Goal: Task Accomplishment & Management: Use online tool/utility

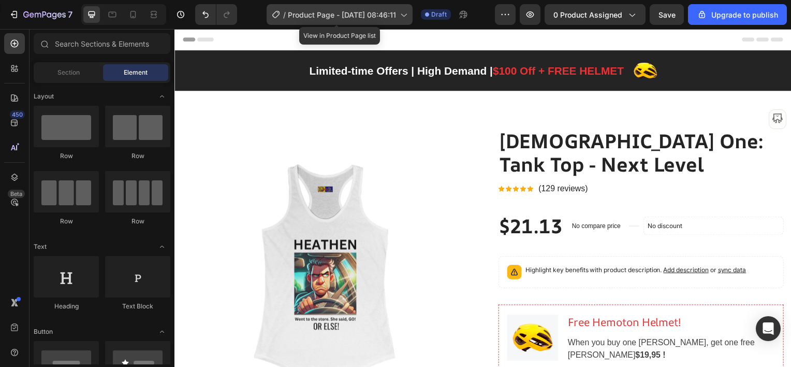
click at [315, 16] on span "Product Page - [DATE] 08:46:11" at bounding box center [342, 14] width 108 height 11
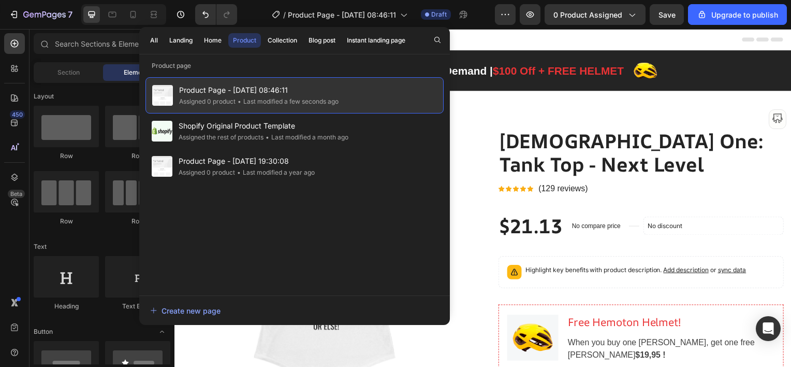
click at [243, 90] on span "Product Page - [DATE] 08:46:11" at bounding box center [259, 90] width 160 height 12
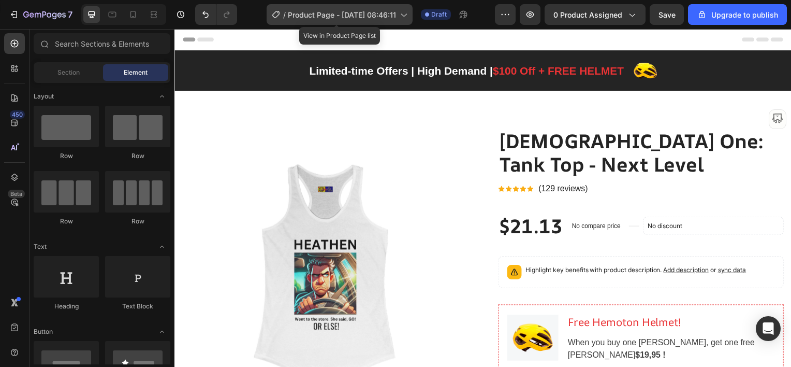
click at [280, 13] on icon at bounding box center [275, 14] width 7 height 7
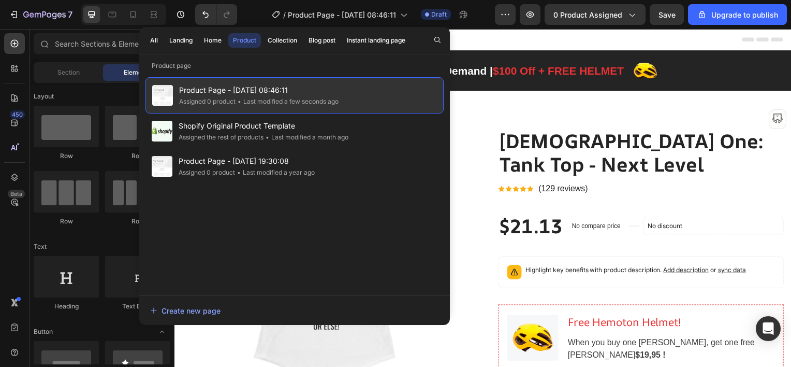
click at [365, 94] on div "Product Page - [DATE] 08:46:11 Assigned 0 product • Last modified a few seconds…" at bounding box center [295, 95] width 298 height 36
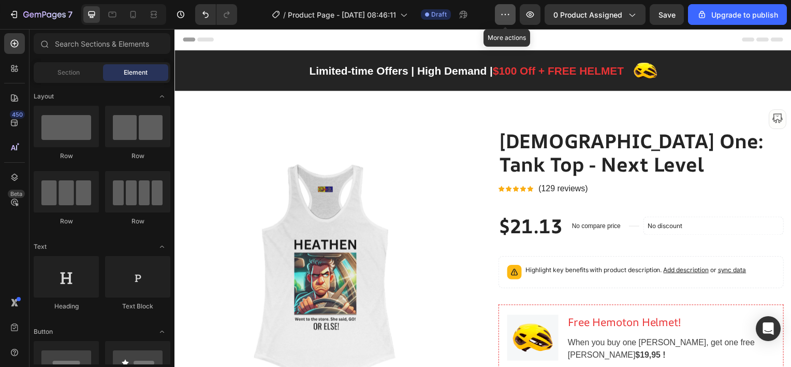
click at [516, 21] on button "button" at bounding box center [505, 14] width 21 height 21
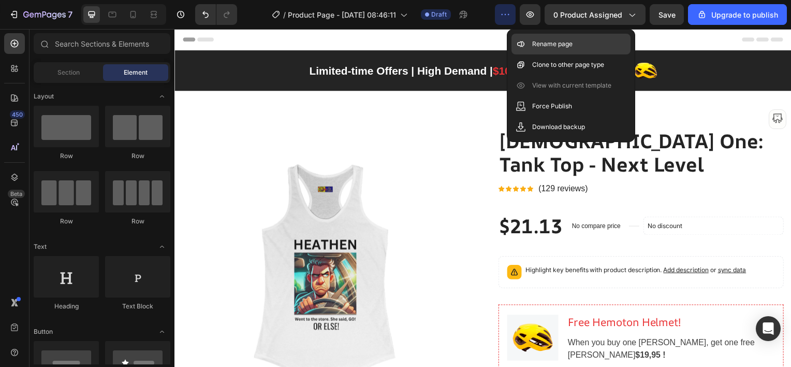
click at [526, 54] on div "Rename page" at bounding box center [571, 64] width 119 height 21
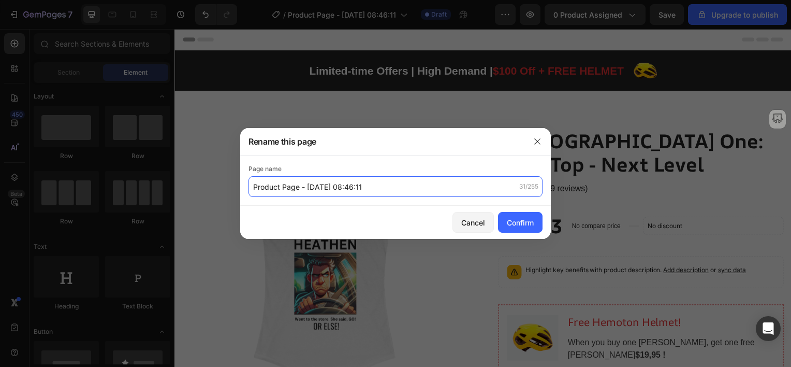
click at [373, 187] on input "Product Page - [DATE] 08:46:11" at bounding box center [396, 186] width 294 height 21
click at [379, 188] on input "Product Page - [DATE] 08:46:11" at bounding box center [396, 186] width 294 height 21
type input "Product Page - Left sidebar remake 1"
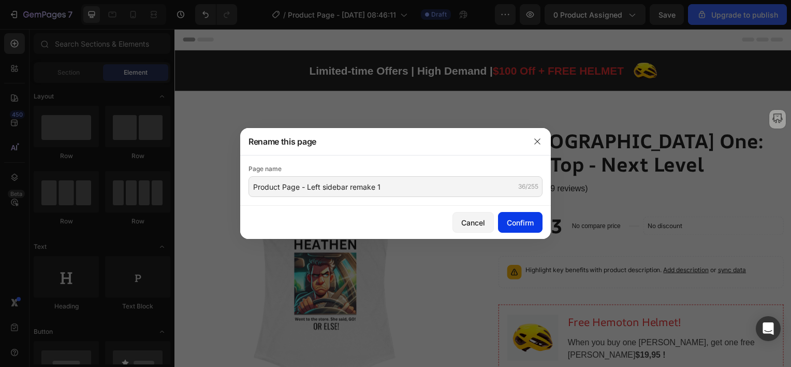
click at [512, 222] on div "Confirm" at bounding box center [520, 222] width 27 height 11
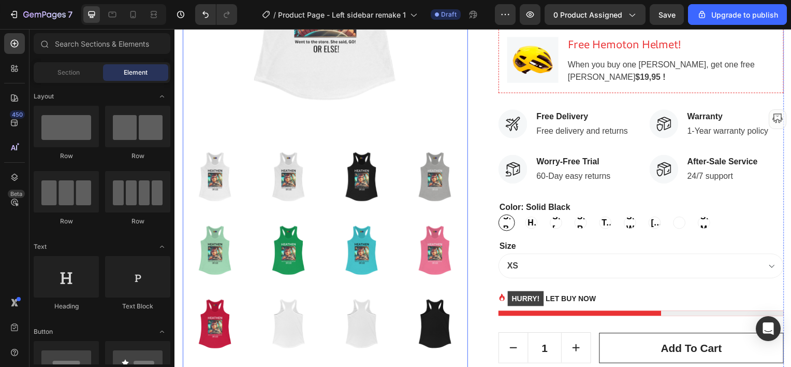
scroll to position [311, 0]
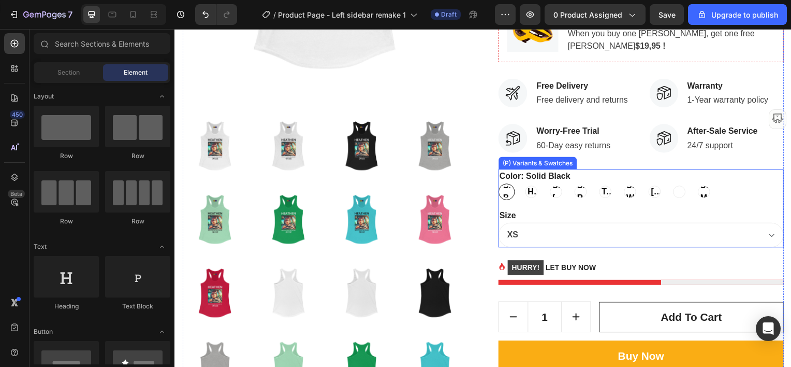
click at [560, 211] on div "Size XS S M L XL 2XL" at bounding box center [644, 228] width 287 height 39
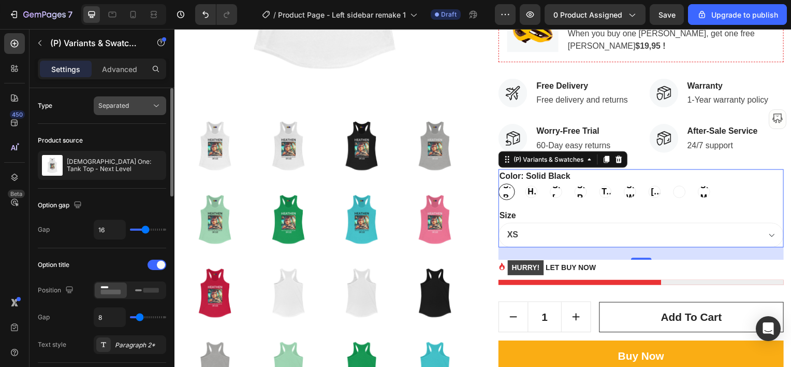
click at [120, 112] on button "Separated" at bounding box center [130, 105] width 73 height 19
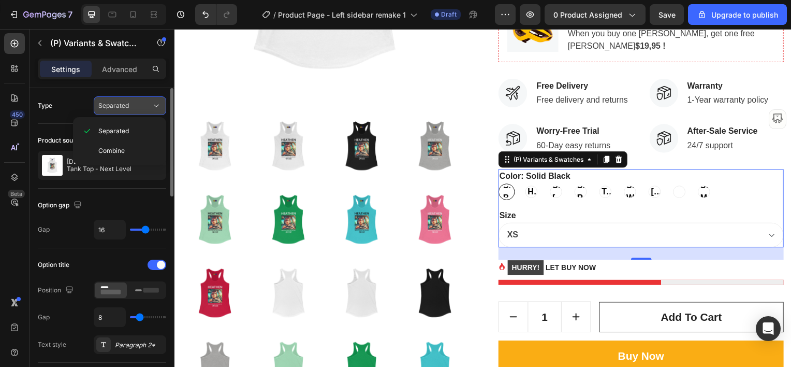
click at [120, 112] on button "Separated" at bounding box center [130, 105] width 73 height 19
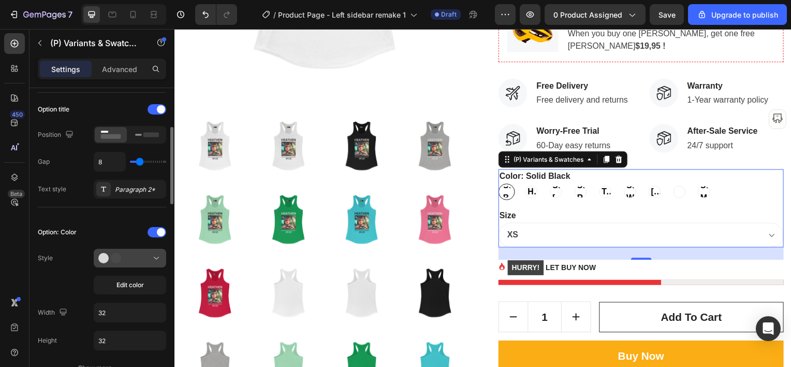
scroll to position [207, 0]
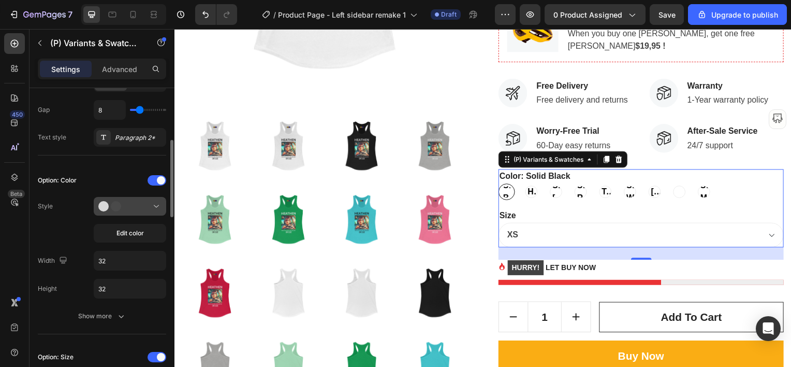
click at [134, 202] on div at bounding box center [129, 206] width 63 height 10
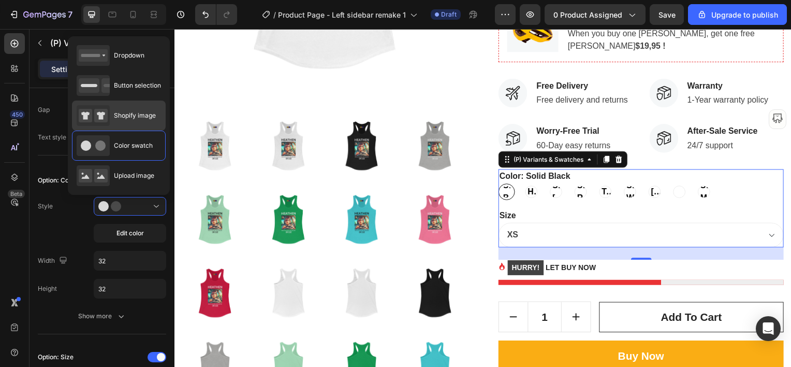
click at [135, 115] on span "Shopify image" at bounding box center [135, 115] width 42 height 9
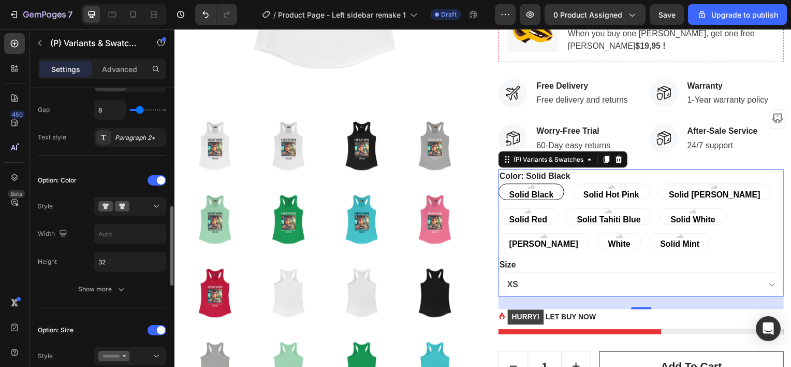
scroll to position [259, 0]
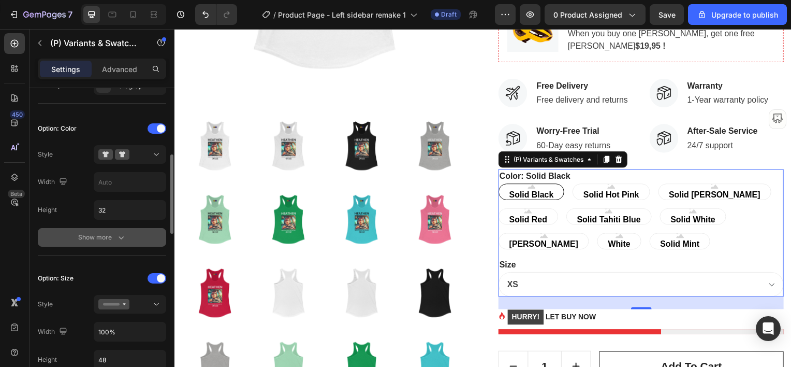
click at [91, 234] on div "Show more" at bounding box center [102, 237] width 48 height 10
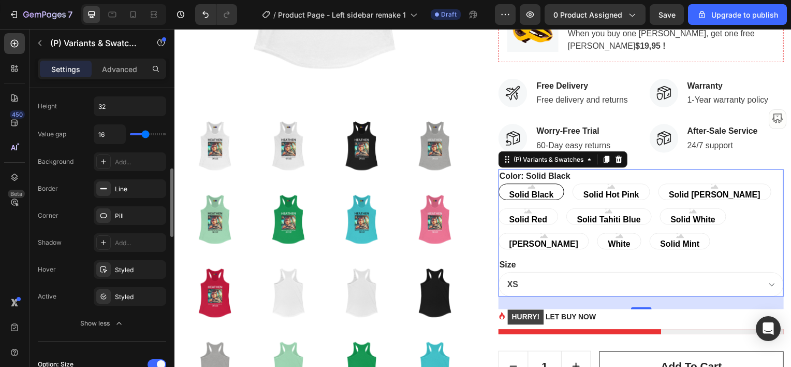
scroll to position [414, 0]
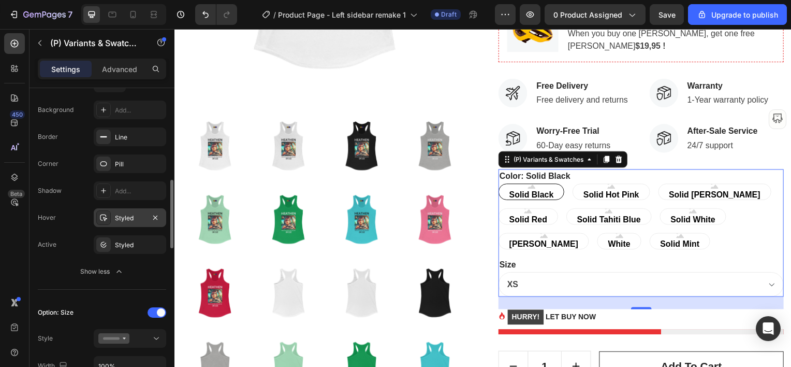
click at [127, 219] on div "Styled" at bounding box center [130, 217] width 30 height 9
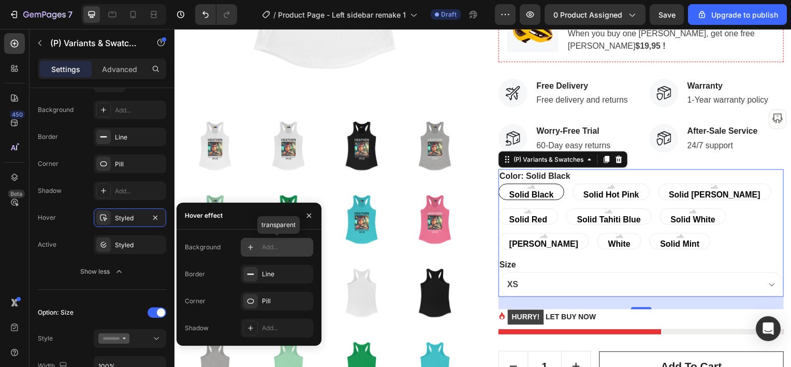
click at [277, 248] on div "Add..." at bounding box center [286, 246] width 49 height 9
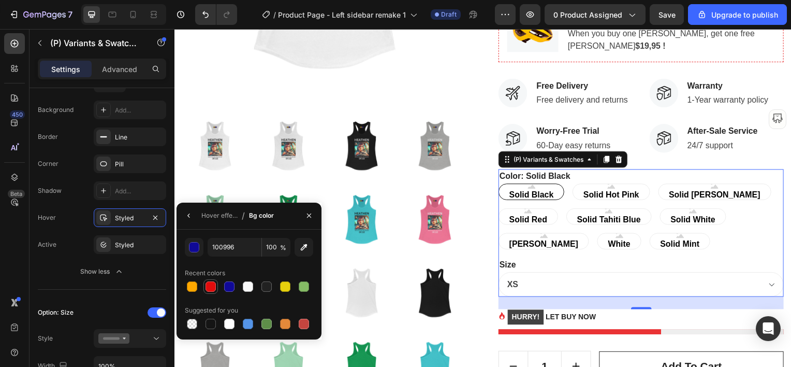
click at [211, 283] on div at bounding box center [211, 286] width 10 height 10
type input "E10C0C"
click at [197, 214] on div "Hover effect / Bg color" at bounding box center [228, 215] width 102 height 26
click at [191, 216] on icon "button" at bounding box center [189, 215] width 8 height 8
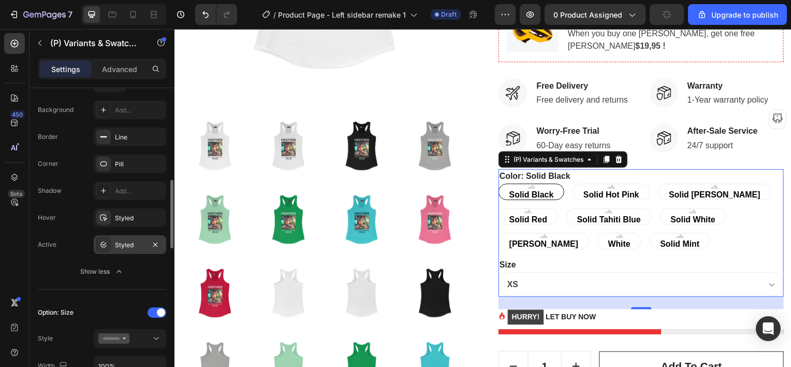
click at [130, 246] on div "Styled" at bounding box center [130, 244] width 30 height 9
click at [64, 240] on div "Active Styled" at bounding box center [102, 244] width 128 height 19
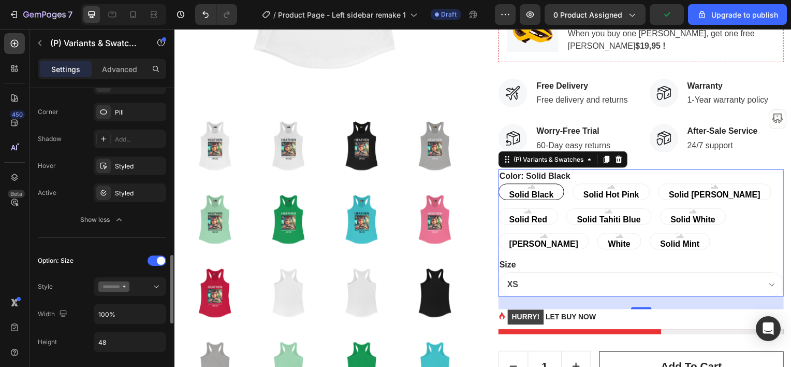
scroll to position [518, 0]
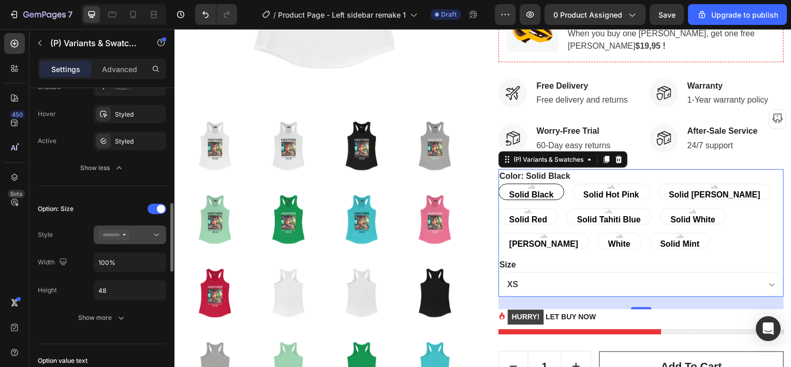
click at [156, 234] on icon at bounding box center [156, 234] width 10 height 10
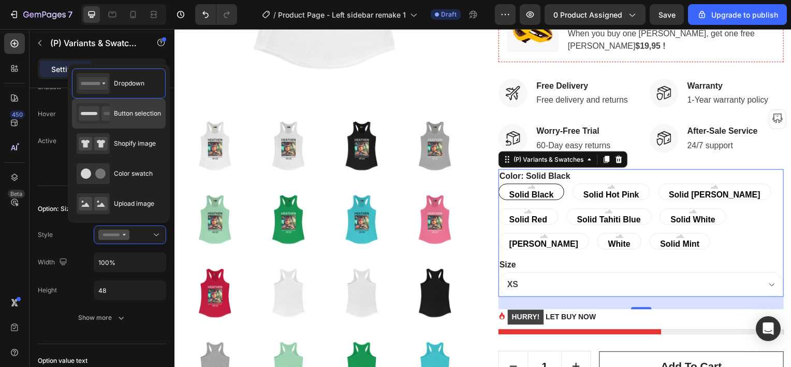
click at [138, 112] on span "Button selection" at bounding box center [137, 113] width 47 height 9
type input "32"
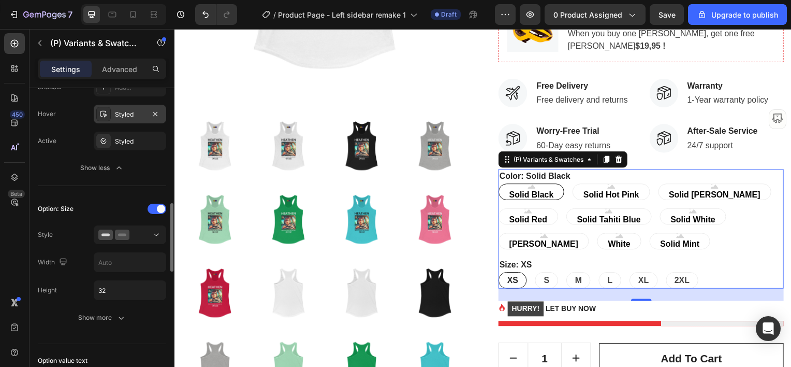
click at [131, 114] on div "Styled" at bounding box center [130, 114] width 30 height 9
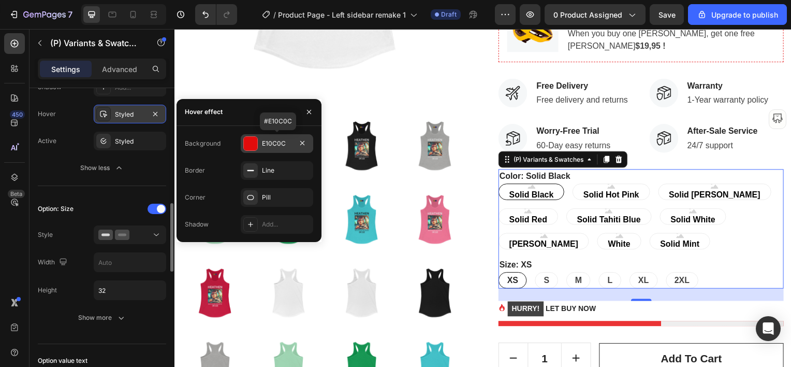
click at [131, 114] on div "Styled" at bounding box center [130, 114] width 30 height 9
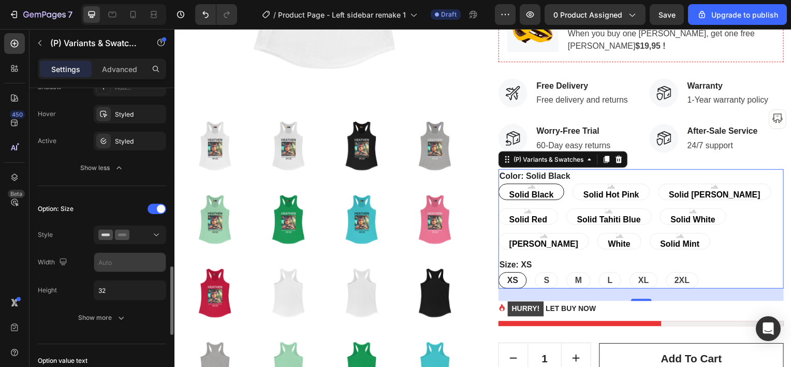
scroll to position [570, 0]
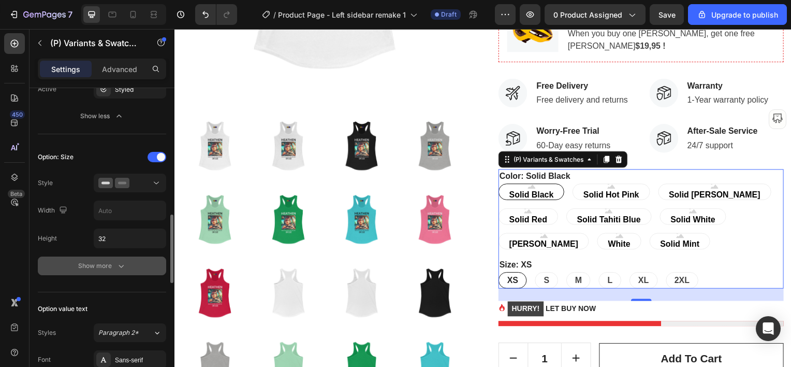
click at [118, 262] on icon "button" at bounding box center [121, 266] width 10 height 10
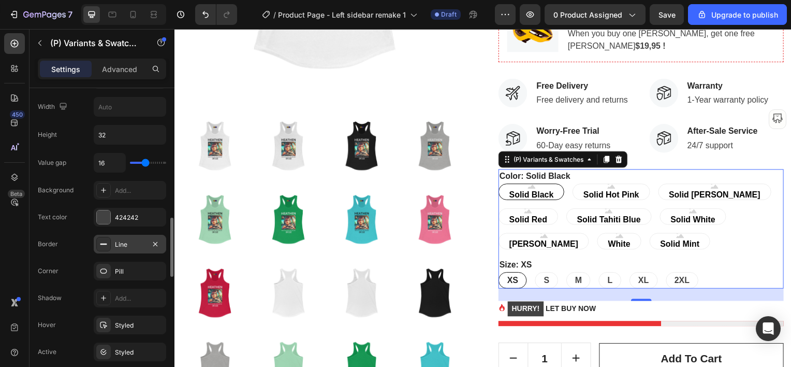
scroll to position [725, 0]
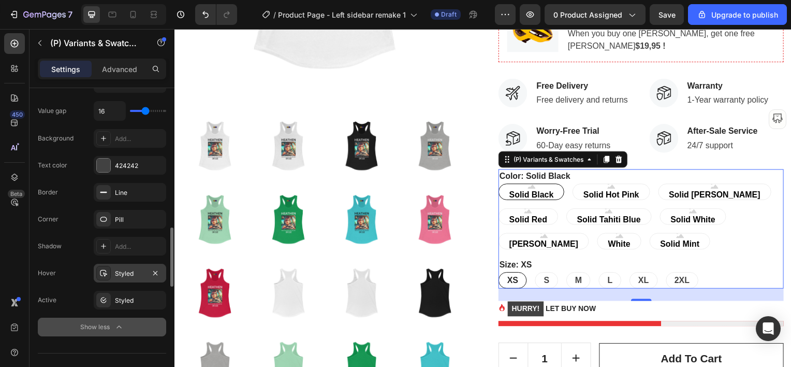
click at [120, 272] on div "Styled" at bounding box center [130, 273] width 30 height 9
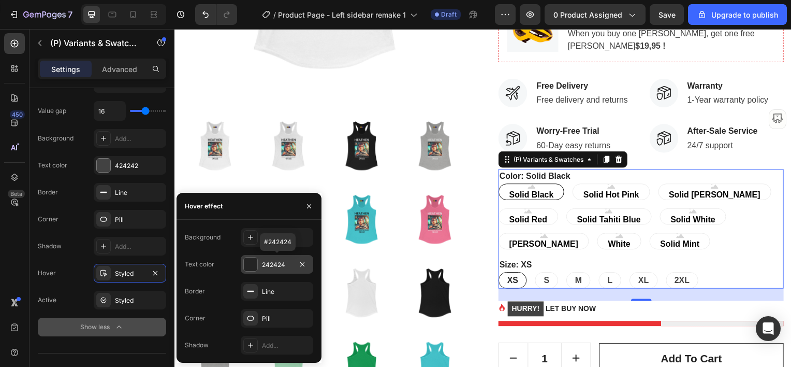
click at [251, 263] on div at bounding box center [250, 263] width 13 height 13
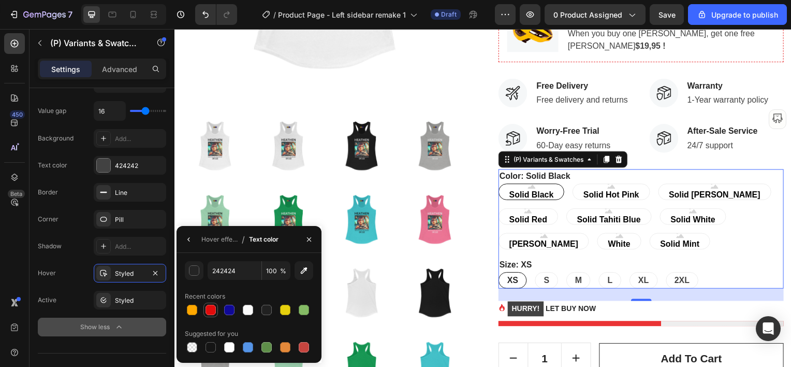
click at [210, 311] on div at bounding box center [211, 310] width 10 height 10
type input "E10C0C"
drag, startPoint x: 311, startPoint y: 236, endPoint x: 135, endPoint y: 210, distance: 178.1
click at [311, 236] on icon "button" at bounding box center [309, 239] width 8 height 8
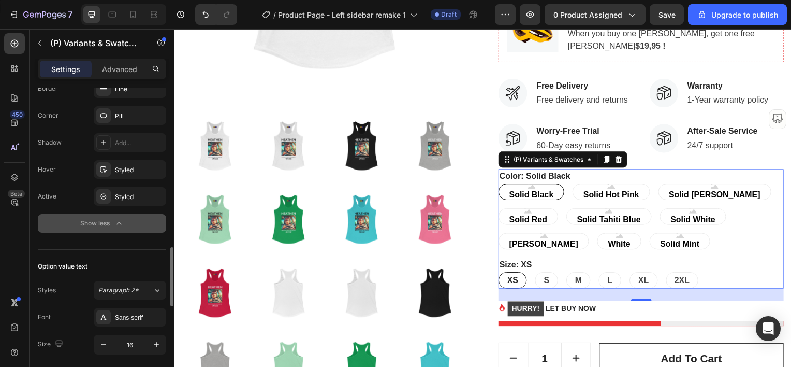
scroll to position [880, 0]
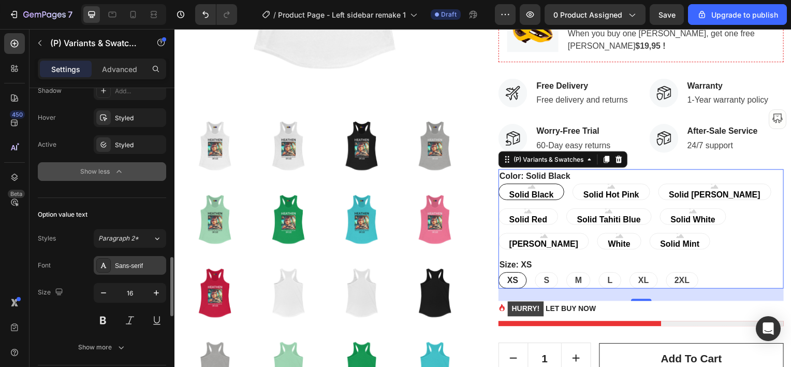
click at [117, 261] on div "Sans-serif" at bounding box center [139, 265] width 49 height 9
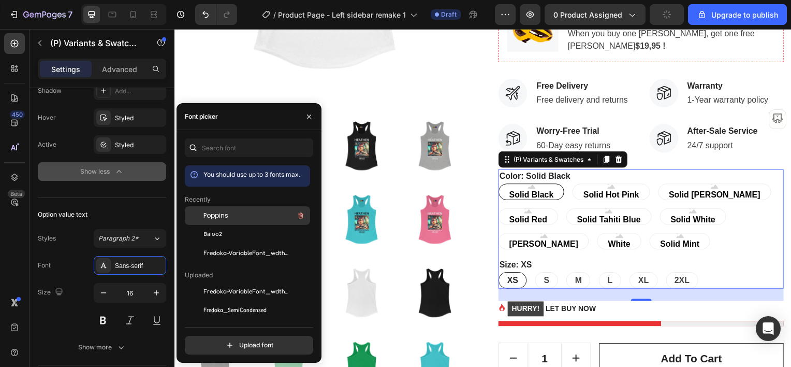
click at [215, 216] on span "Poppins" at bounding box center [216, 215] width 25 height 9
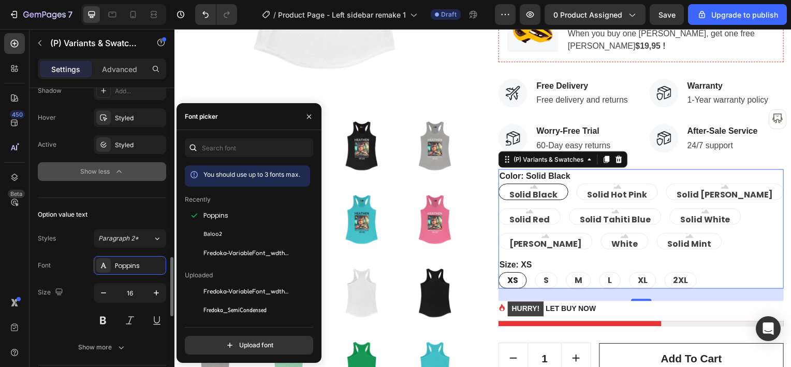
click at [65, 330] on div "Font Poppins Size 16 Show more" at bounding box center [102, 306] width 128 height 100
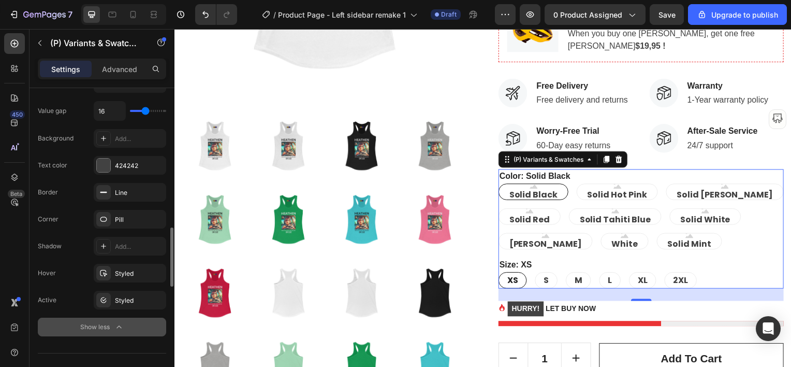
scroll to position [621, 0]
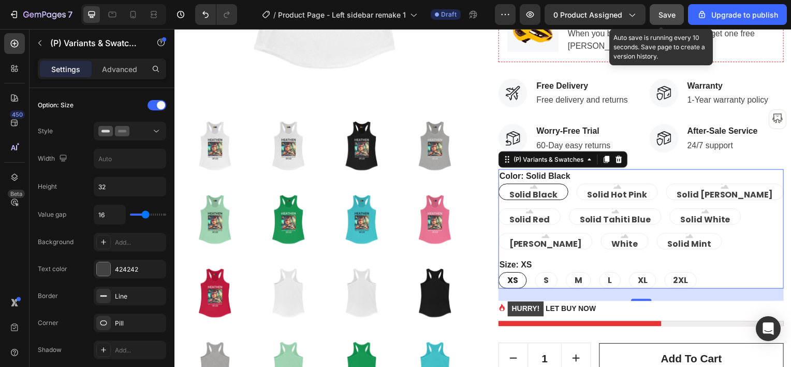
click at [675, 13] on span "Save" at bounding box center [667, 14] width 17 height 9
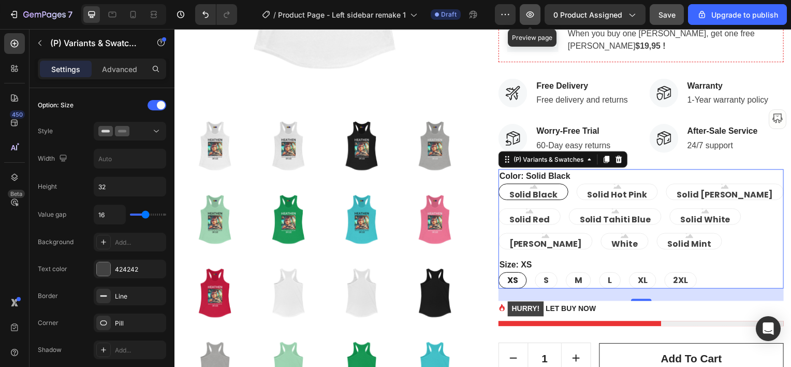
click at [536, 19] on icon "button" at bounding box center [530, 14] width 10 height 10
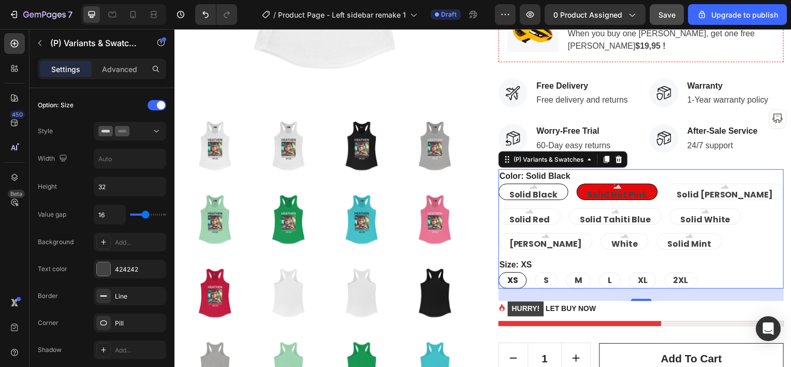
click at [580, 184] on div "Solid Hot Pink" at bounding box center [620, 192] width 81 height 27
click at [579, 184] on input "Solid Hot Pink Solid Hot Pink Solid Hot Pink" at bounding box center [579, 184] width 1 height 1
radio input "true"
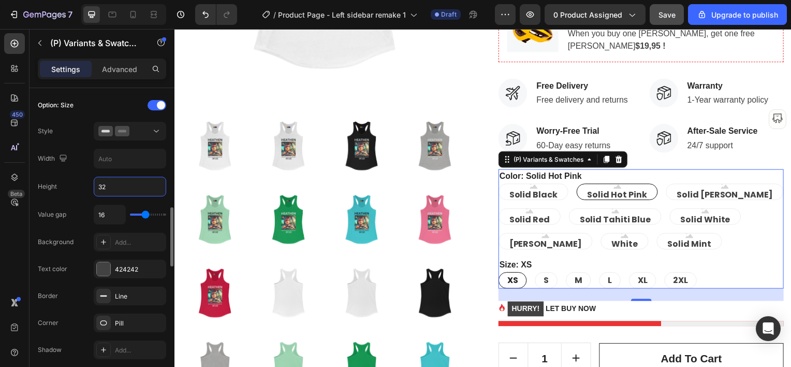
click at [127, 184] on input "32" at bounding box center [129, 186] width 71 height 19
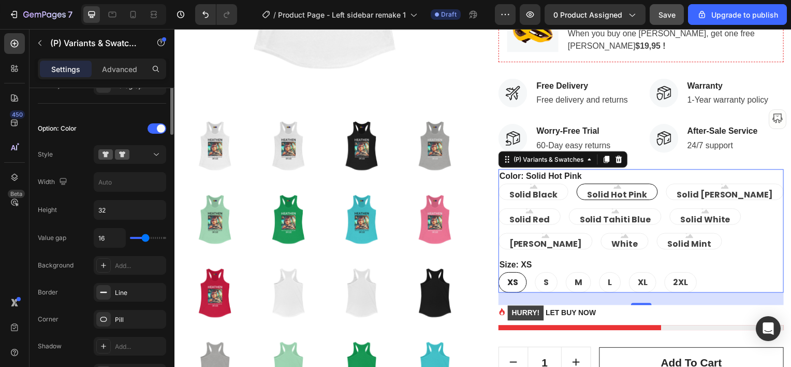
scroll to position [207, 0]
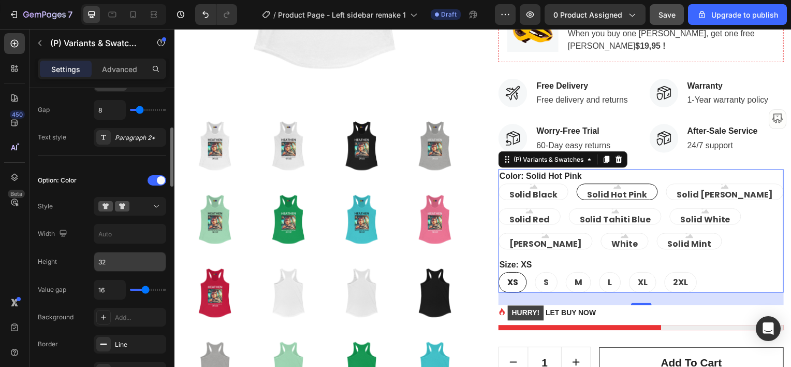
type input "40"
click at [112, 261] on input "32" at bounding box center [129, 261] width 71 height 19
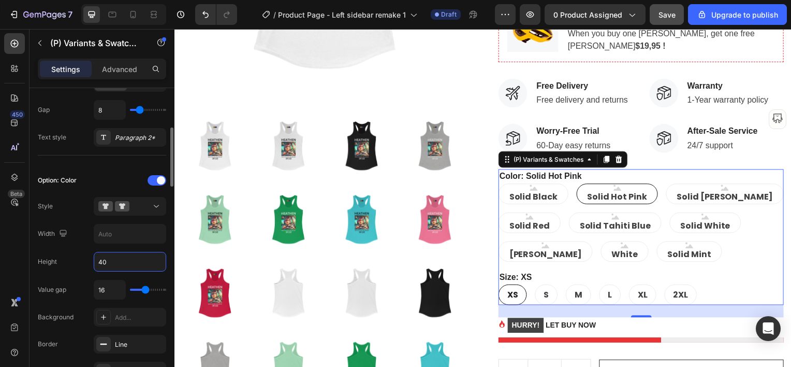
type input "40"
type input "19"
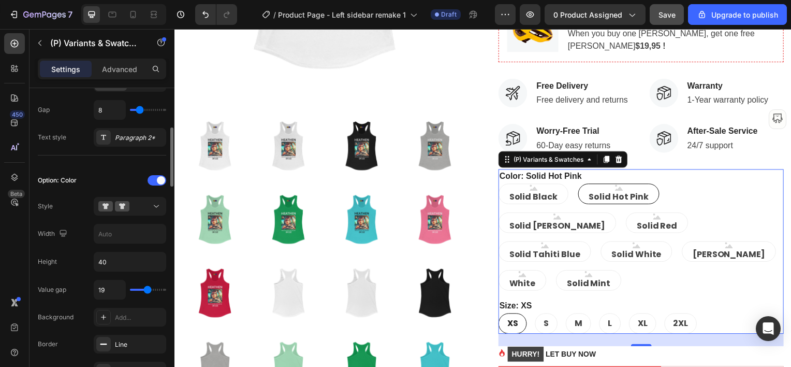
type input "21"
type input "23"
drag, startPoint x: 144, startPoint y: 286, endPoint x: 150, endPoint y: 286, distance: 5.7
type input "23"
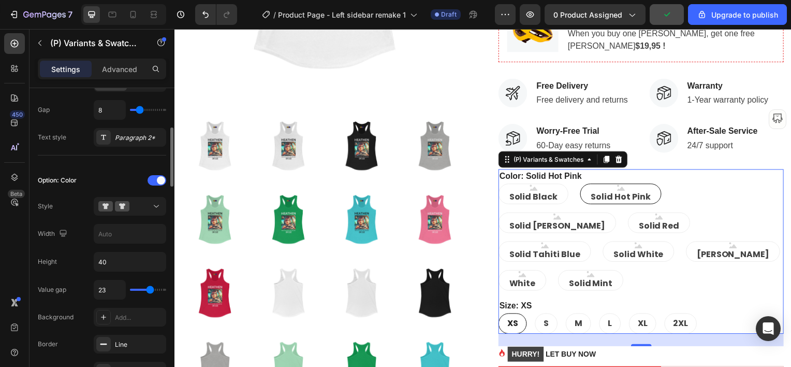
click at [150, 288] on input "range" at bounding box center [148, 289] width 36 height 2
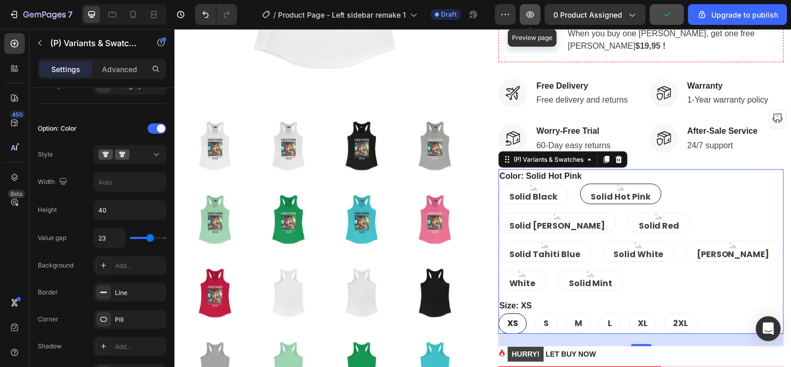
click at [536, 18] on icon "button" at bounding box center [530, 14] width 10 height 10
click at [332, 172] on img at bounding box center [363, 146] width 66 height 66
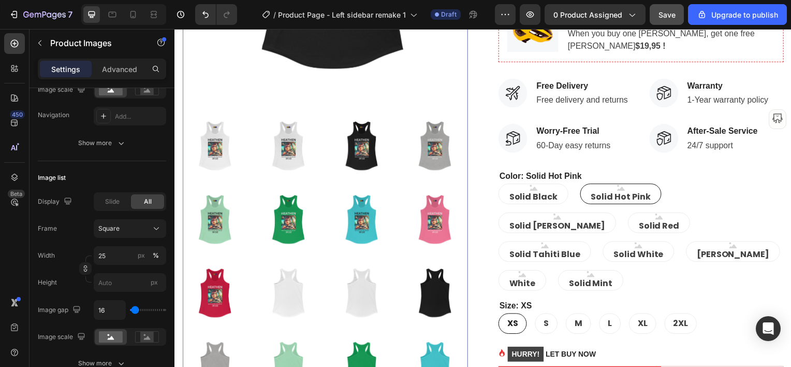
scroll to position [0, 0]
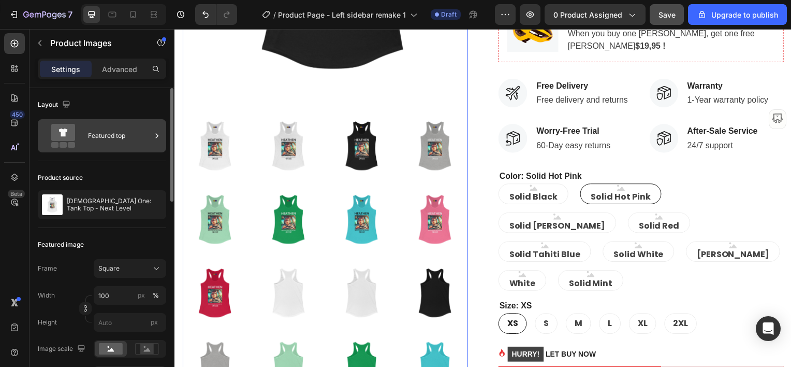
click at [148, 135] on div "Featured top" at bounding box center [119, 136] width 63 height 24
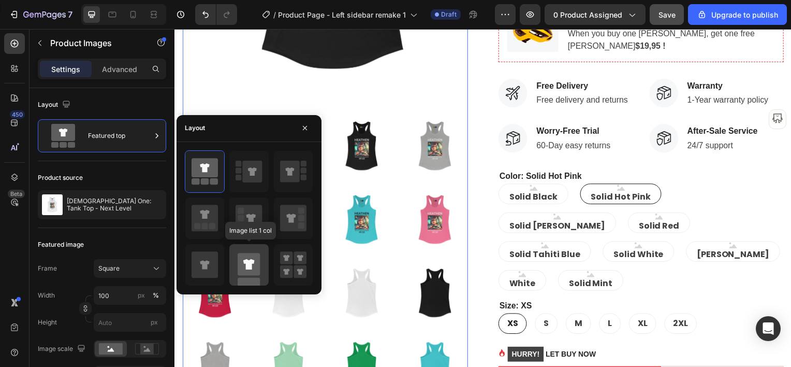
click at [253, 261] on icon at bounding box center [248, 263] width 11 height 10
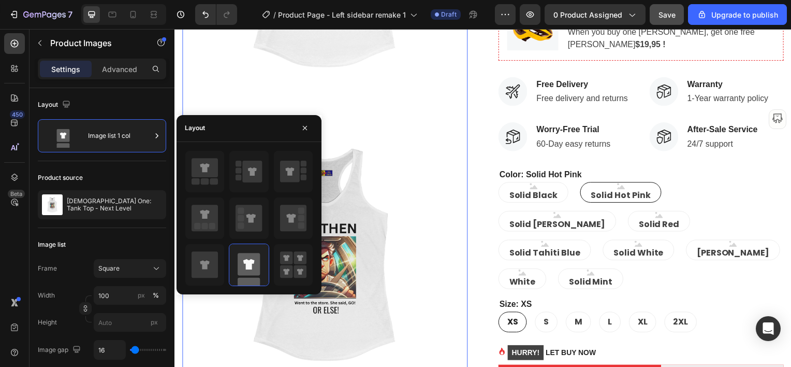
scroll to position [311, 0]
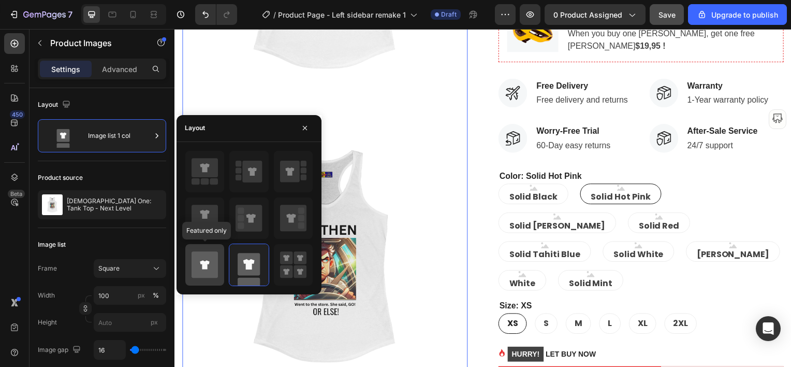
click at [204, 266] on icon at bounding box center [204, 264] width 9 height 9
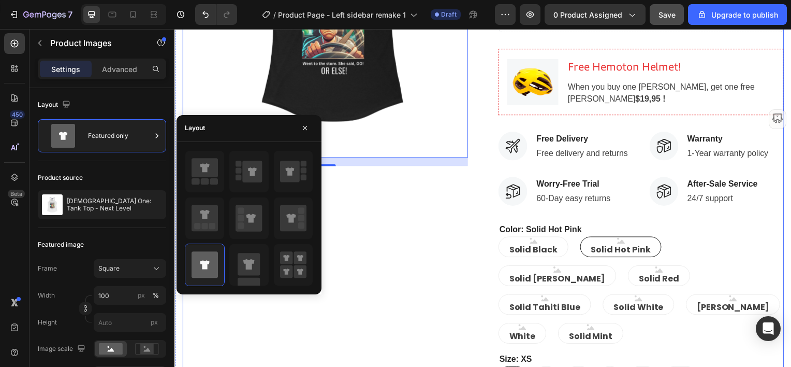
scroll to position [259, 0]
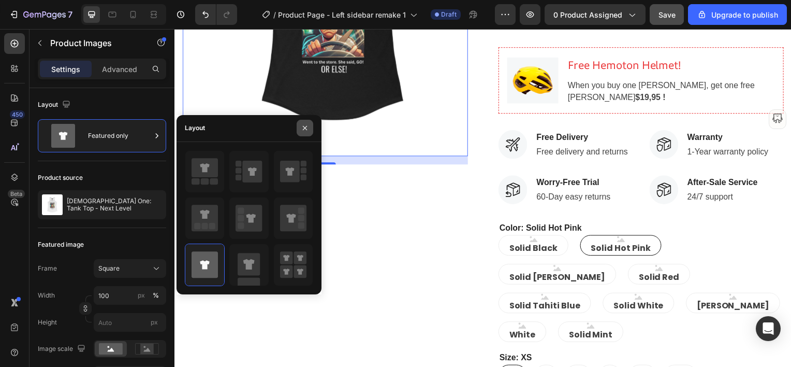
click at [307, 129] on icon "button" at bounding box center [305, 128] width 4 height 4
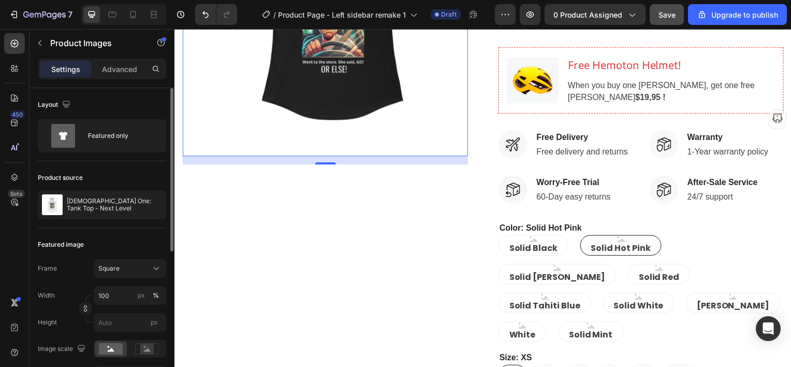
scroll to position [52, 0]
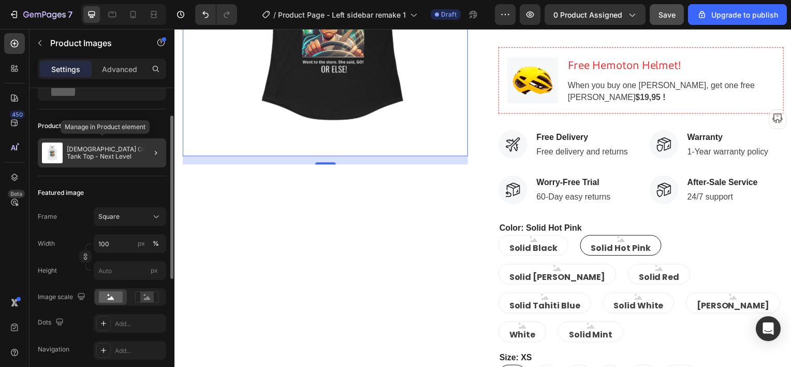
click at [108, 152] on p "[DEMOGRAPHIC_DATA] One: Tank Top - Next Level" at bounding box center [114, 153] width 95 height 15
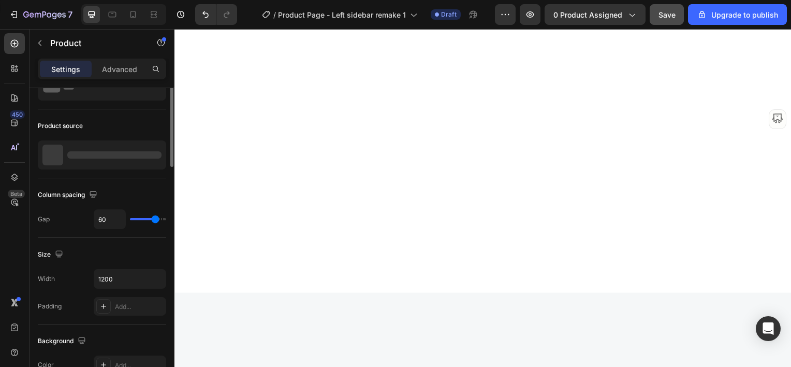
scroll to position [0, 0]
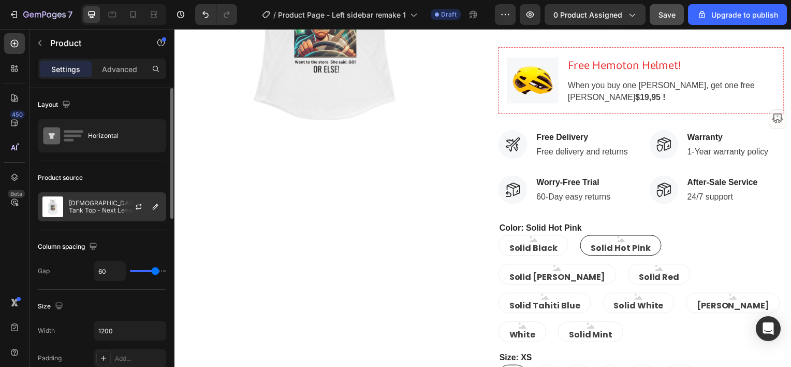
click at [112, 210] on p "[DEMOGRAPHIC_DATA] One: Tank Top - Next Level" at bounding box center [115, 206] width 93 height 15
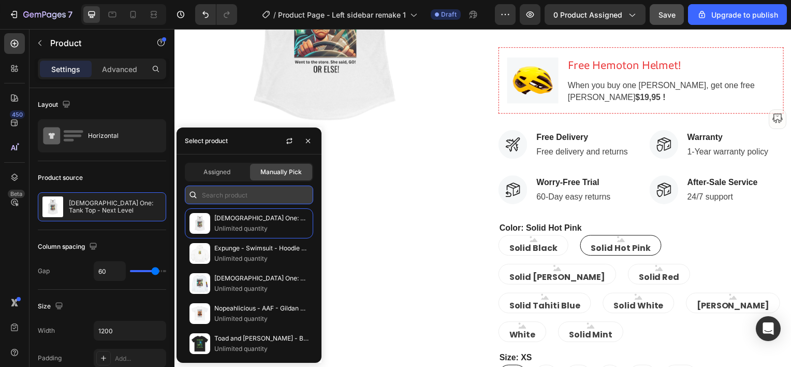
click at [234, 201] on input "text" at bounding box center [249, 194] width 128 height 19
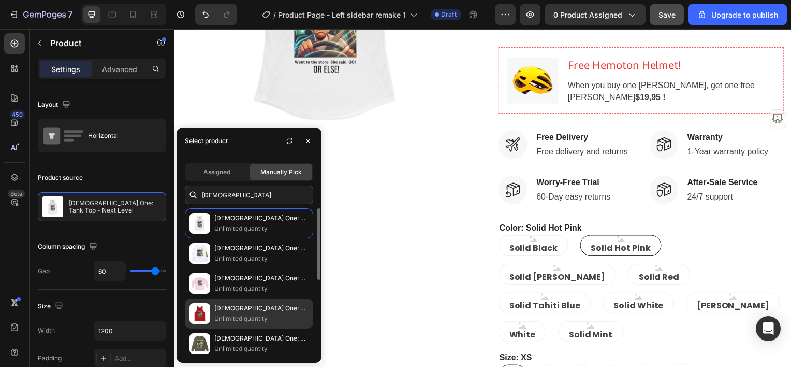
scroll to position [104, 0]
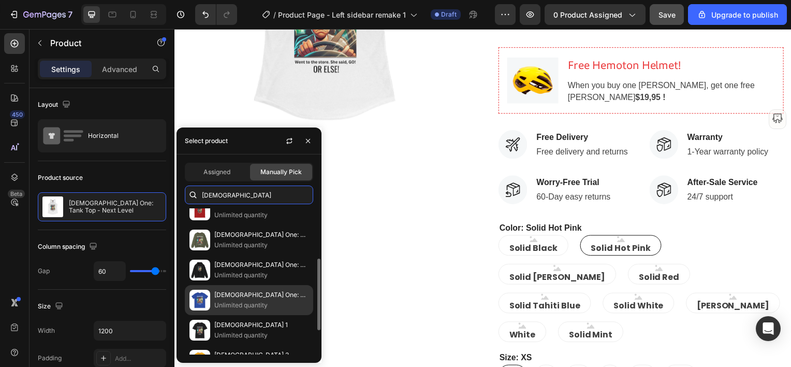
type input "[DEMOGRAPHIC_DATA]"
click at [228, 295] on p "[DEMOGRAPHIC_DATA] One: T-Shirt" at bounding box center [261, 295] width 94 height 10
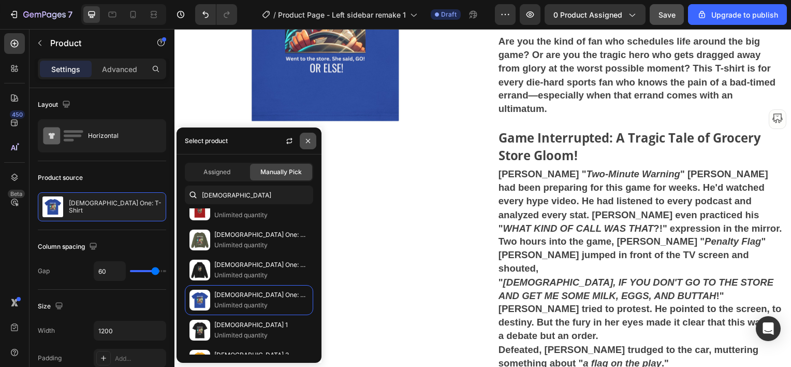
click at [309, 138] on icon "button" at bounding box center [308, 141] width 8 height 8
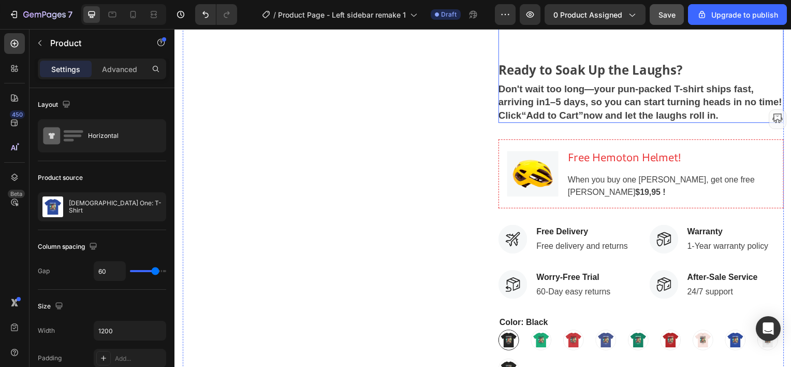
scroll to position [1398, 0]
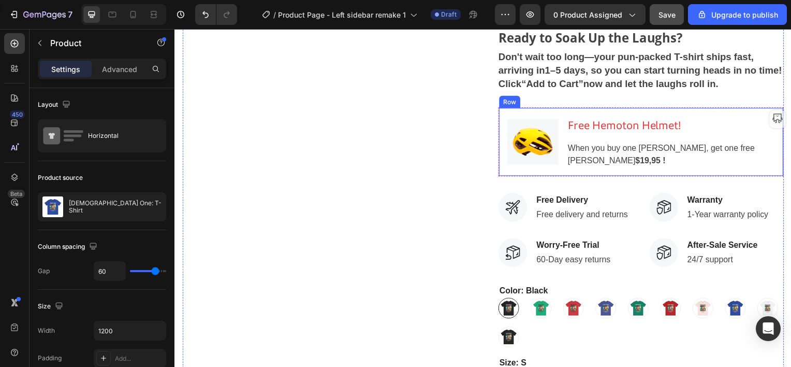
click at [633, 108] on div "Image Free [PERSON_NAME]! Heading When you buy one [PERSON_NAME], get one free …" at bounding box center [644, 143] width 287 height 70
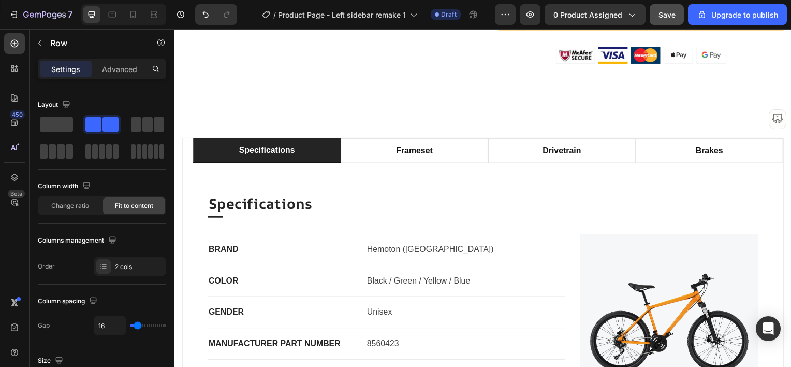
scroll to position [1761, 0]
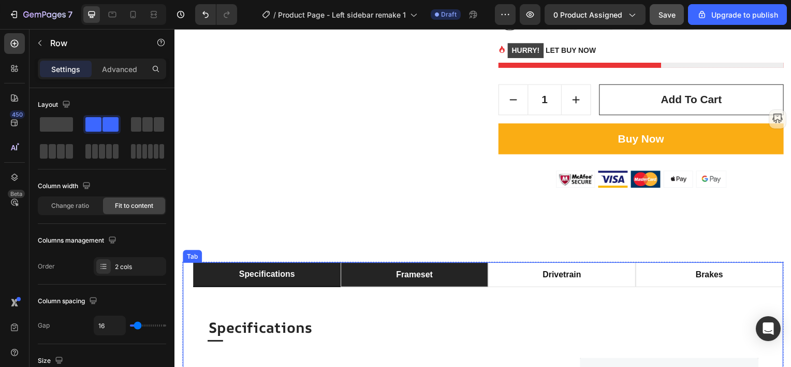
click at [420, 268] on div "frameset" at bounding box center [416, 276] width 40 height 16
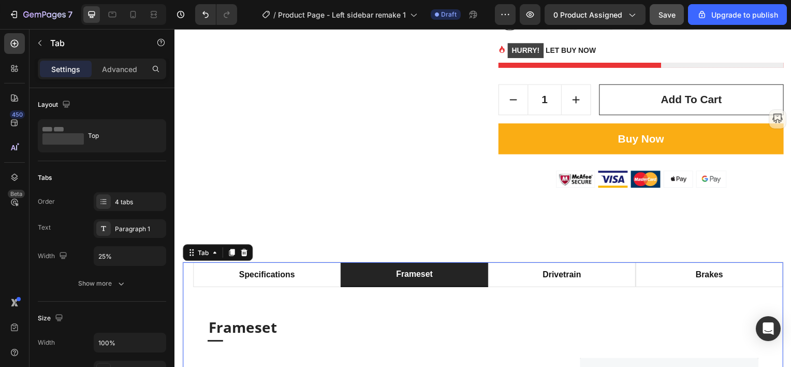
click at [411, 268] on div "frameset" at bounding box center [416, 276] width 40 height 16
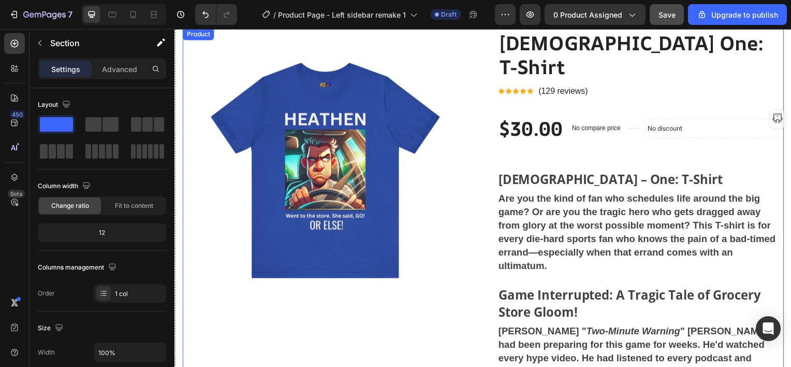
scroll to position [205, 0]
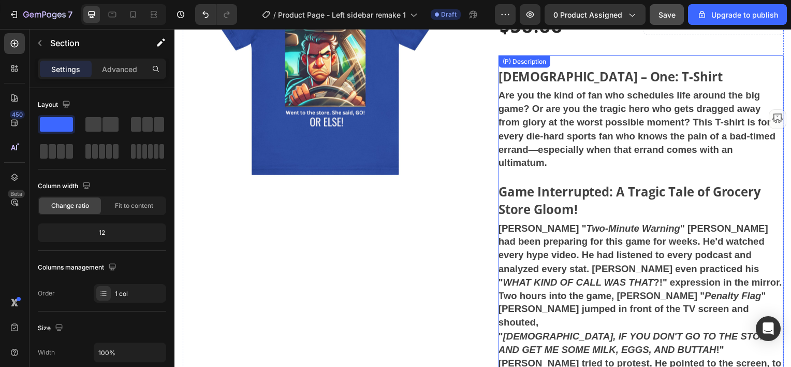
click at [501, 184] on h2 "Game Interrupted: A Tragic Tale of Grocery Store Gloom!" at bounding box center [633, 201] width 265 height 35
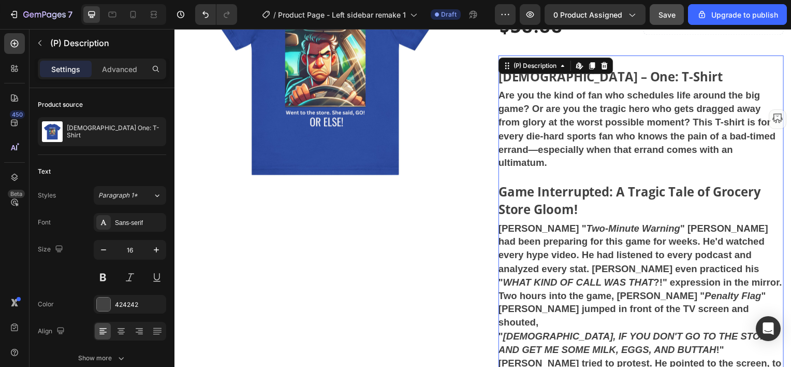
click at [510, 184] on h2 "Game Interrupted: A Tragic Tale of Grocery Store Gloom!" at bounding box center [633, 201] width 265 height 35
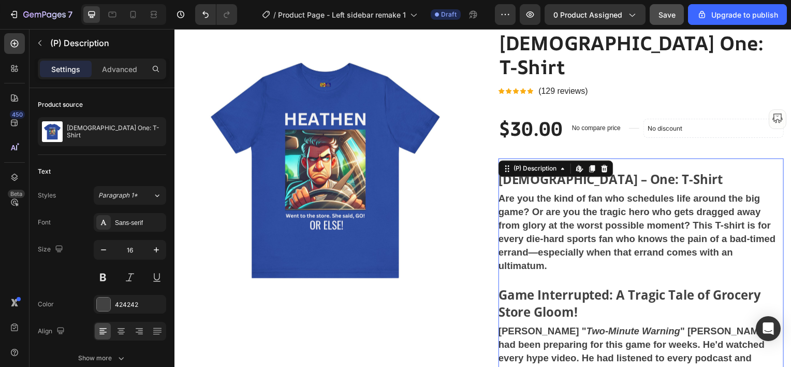
click at [520, 212] on h3 "Are you the kind of fan who schedules life around the big game? Or are you the …" at bounding box center [640, 233] width 279 height 79
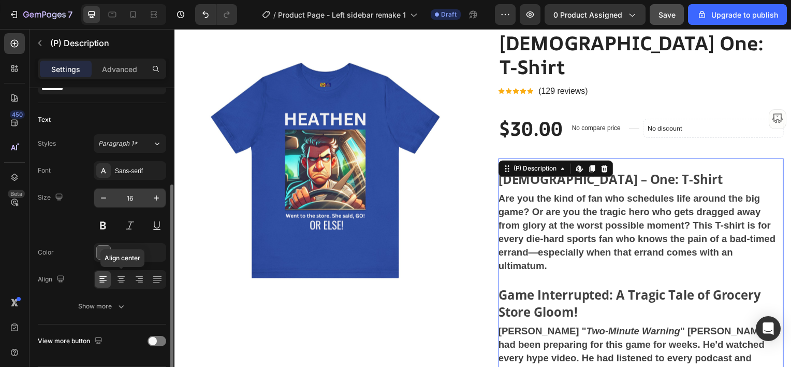
scroll to position [83, 0]
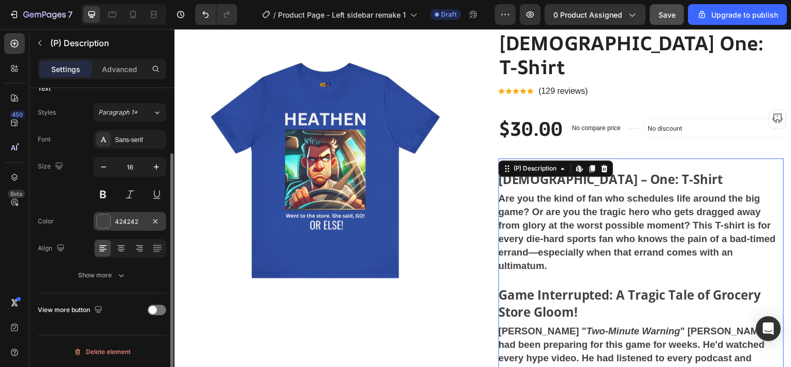
click at [105, 224] on div at bounding box center [103, 220] width 13 height 13
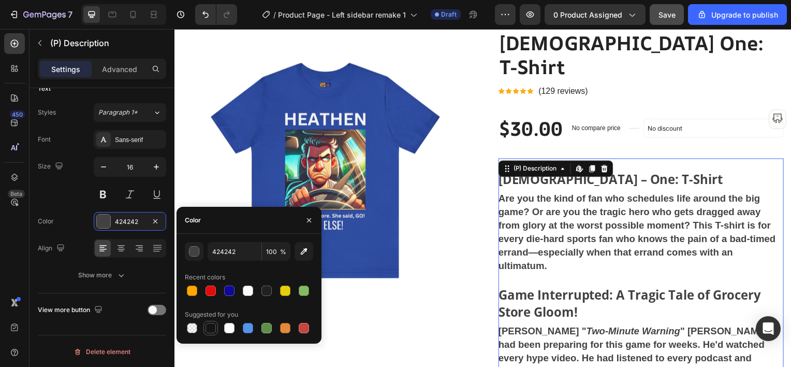
click at [208, 323] on div at bounding box center [211, 328] width 10 height 10
type input "151515"
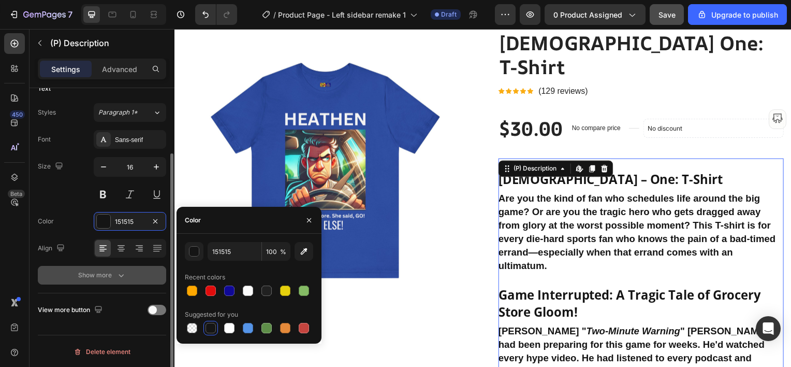
click at [82, 271] on div "Show more" at bounding box center [102, 275] width 48 height 10
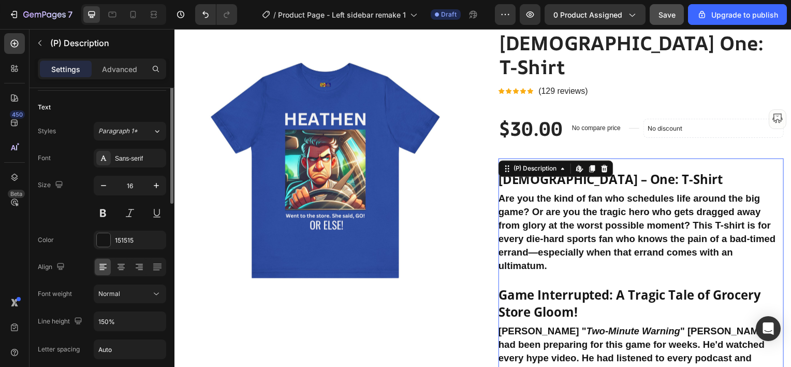
scroll to position [0, 0]
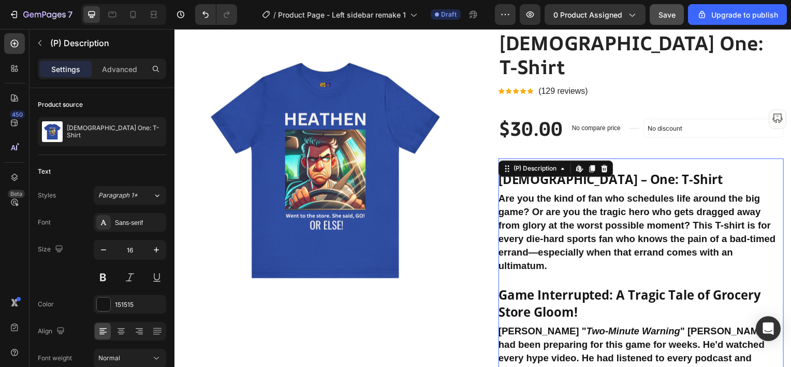
click at [582, 212] on h3 "Are you the kind of fan who schedules life around the big game? Or are you the …" at bounding box center [640, 233] width 279 height 79
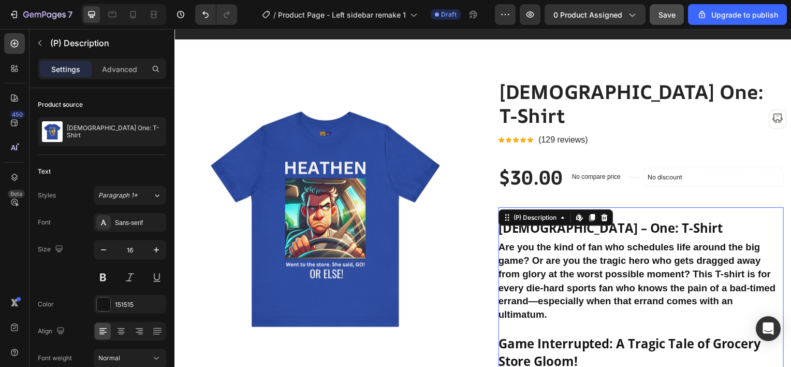
scroll to position [104, 0]
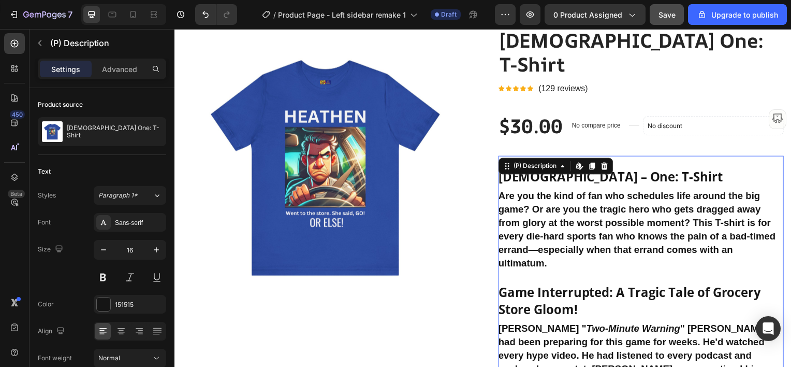
click at [556, 292] on h2 "Game Interrupted: A Tragic Tale of Grocery Store Gloom!" at bounding box center [633, 302] width 265 height 35
click at [558, 285] on h2 "Game Interrupted: A Tragic Tale of Grocery Store Gloom!" at bounding box center [633, 302] width 265 height 35
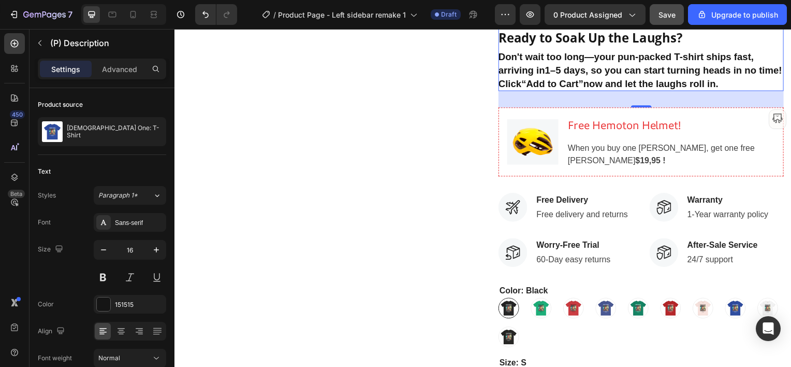
scroll to position [1916, 0]
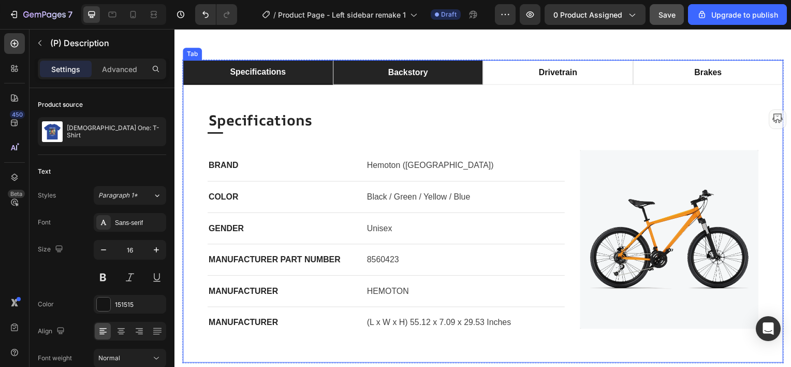
click at [409, 72] on p "backstory" at bounding box center [409, 72] width 40 height 12
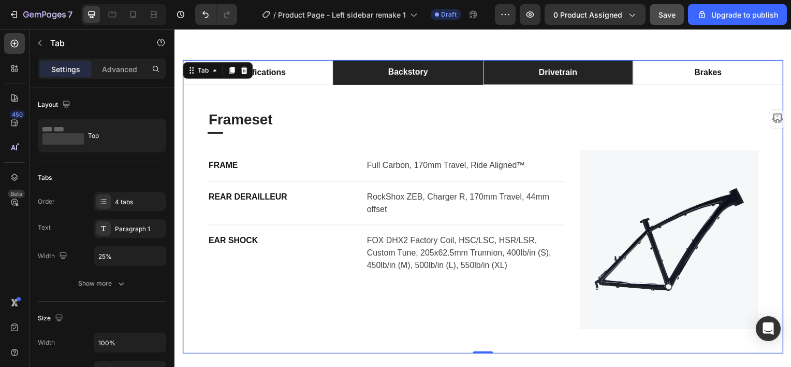
click at [562, 74] on p "drivetrain" at bounding box center [561, 72] width 39 height 12
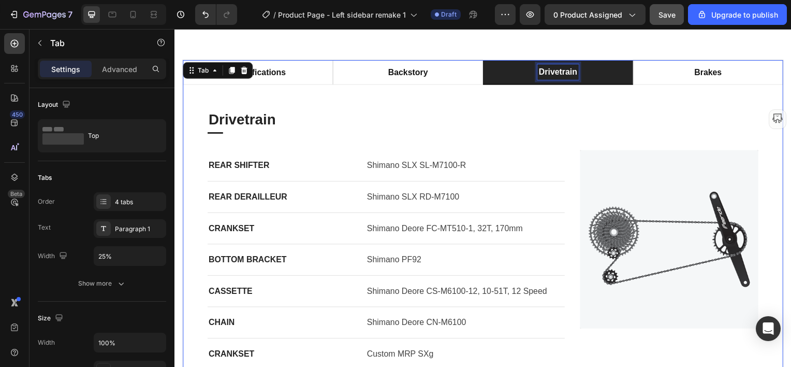
scroll to position [1916, 0]
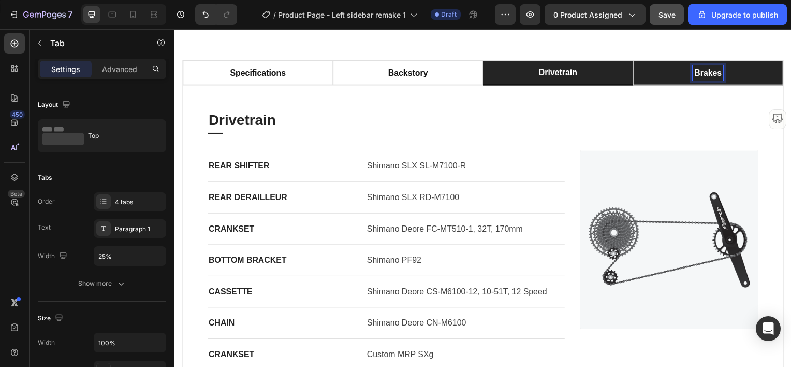
click at [708, 72] on p "brakes" at bounding box center [711, 73] width 27 height 12
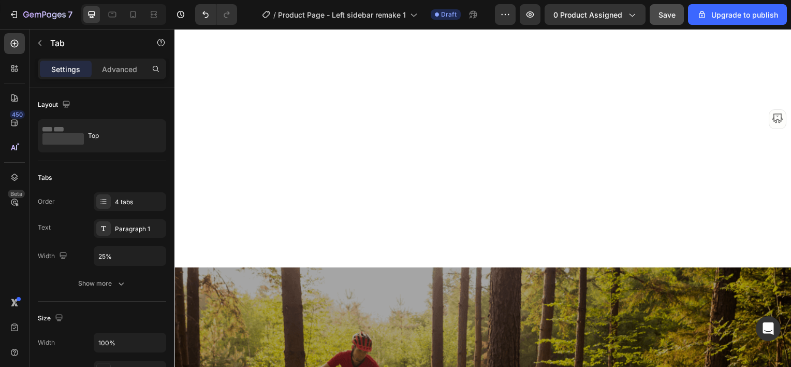
scroll to position [3676, 0]
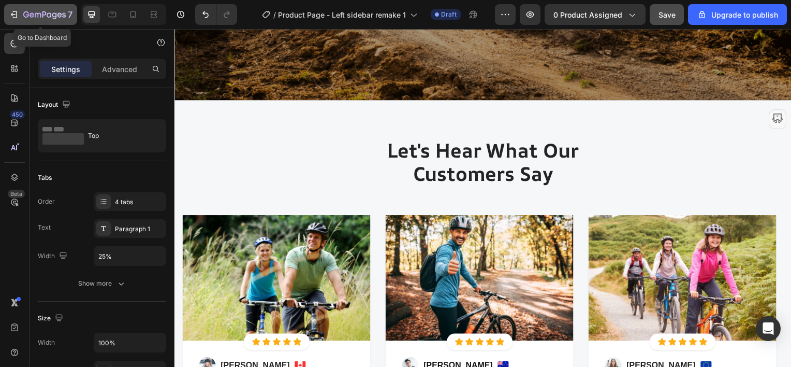
click at [22, 11] on div "7" at bounding box center [41, 14] width 64 height 12
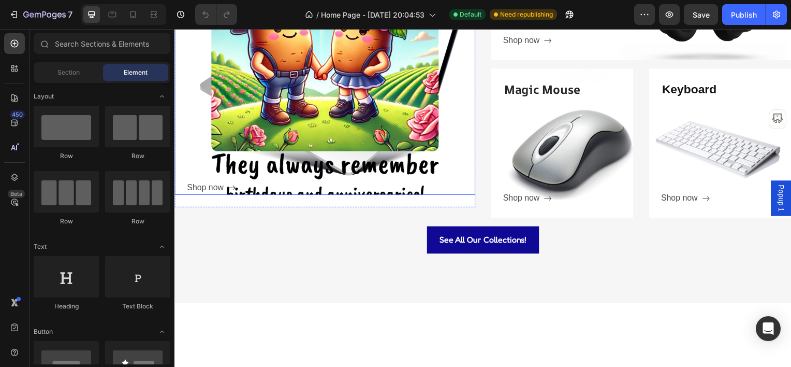
scroll to position [2952, 0]
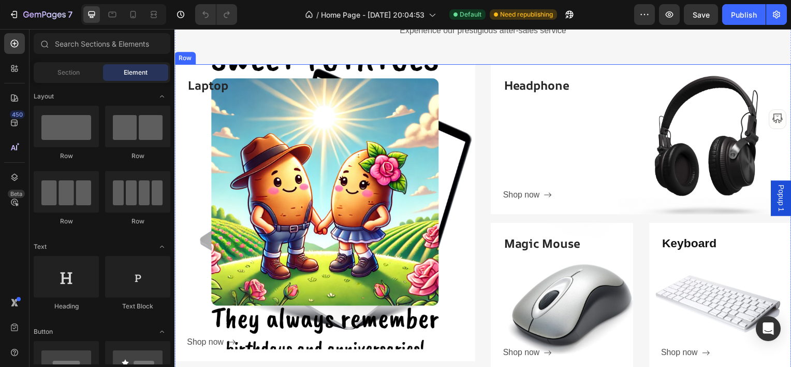
click at [480, 244] on div "Laptop Heading Shop now Button Row Hero Banner Headphone Heading Shop now Butto…" at bounding box center [485, 219] width 621 height 310
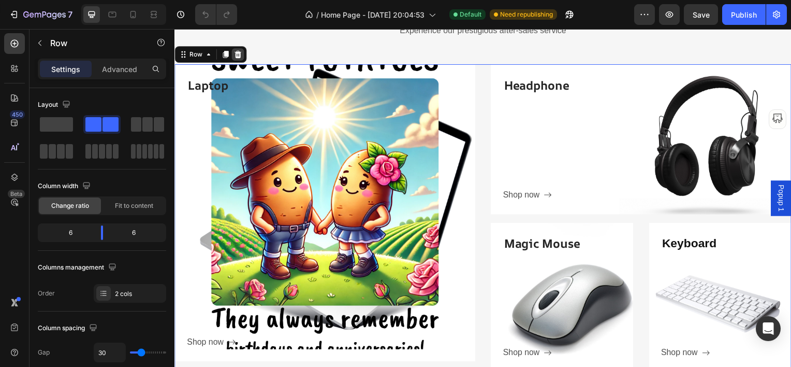
click at [240, 58] on icon at bounding box center [238, 54] width 7 height 7
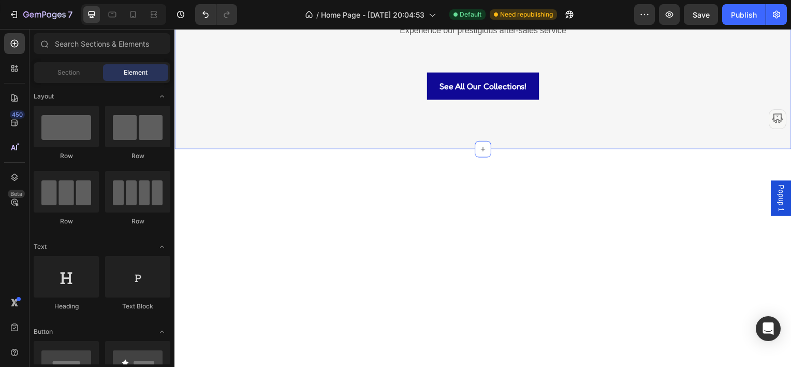
click at [382, 119] on div "Categories Heading Experience our prestigious after-sales service Text block Ro…" at bounding box center [485, 43] width 621 height 211
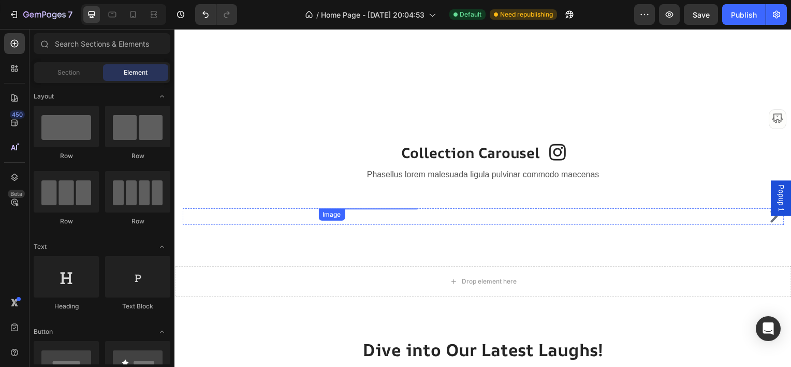
scroll to position [3418, 0]
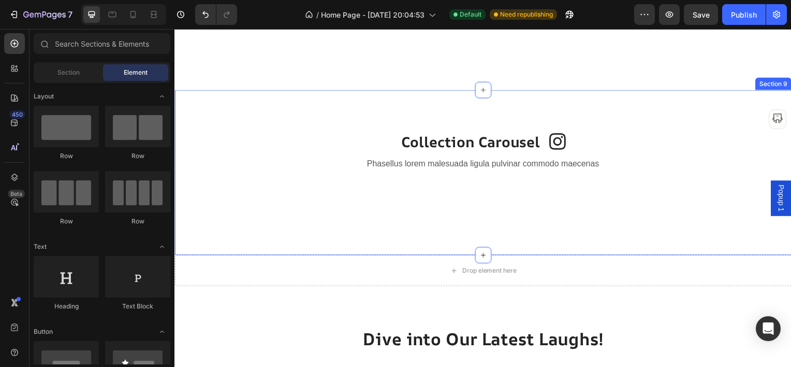
click at [330, 179] on div "Collection Carousel Heading Image Row Phasellus lorem malesuada ligula pulvinar…" at bounding box center [485, 173] width 606 height 83
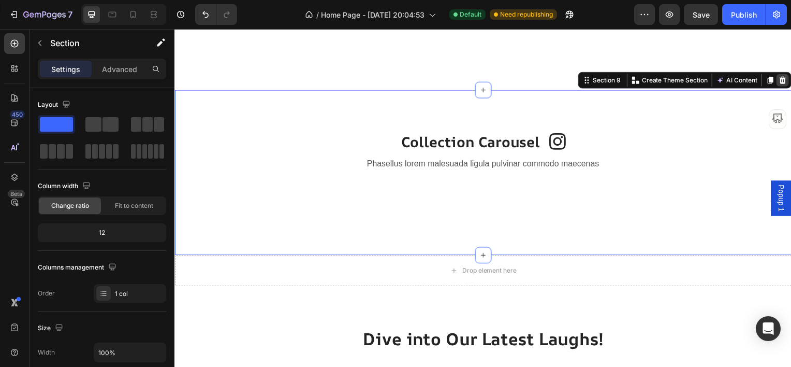
click at [784, 78] on icon at bounding box center [787, 80] width 7 height 7
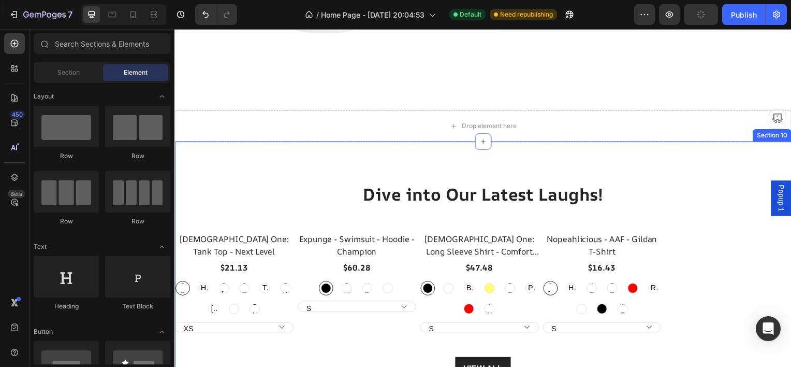
scroll to position [3315, 0]
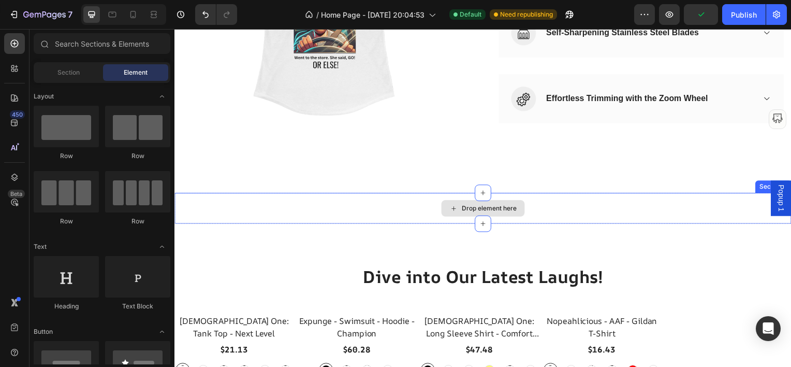
click at [592, 207] on div "Drop element here" at bounding box center [485, 209] width 621 height 31
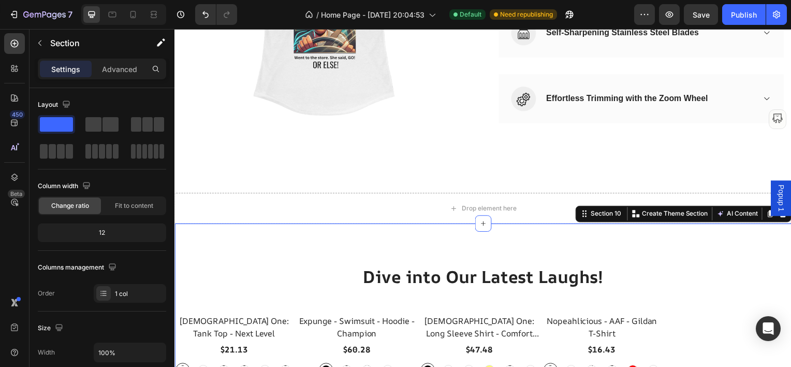
click at [588, 243] on div "Dive into Our Latest Laughs! Heading Row Heathen One: Tank Top - Next Level Pro…" at bounding box center [485, 366] width 621 height 283
click at [551, 208] on div "Drop element here" at bounding box center [485, 209] width 621 height 31
click at [548, 237] on div "Dive into Our Latest Laughs! Heading Row Heathen One: Tank Top - Next Level Pro…" at bounding box center [485, 366] width 621 height 283
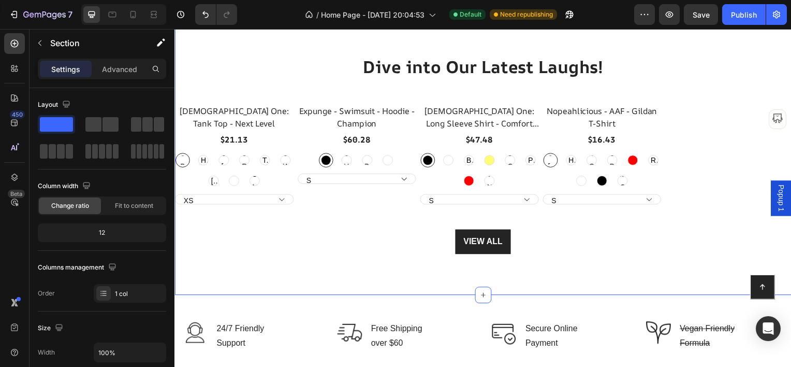
scroll to position [3677, 0]
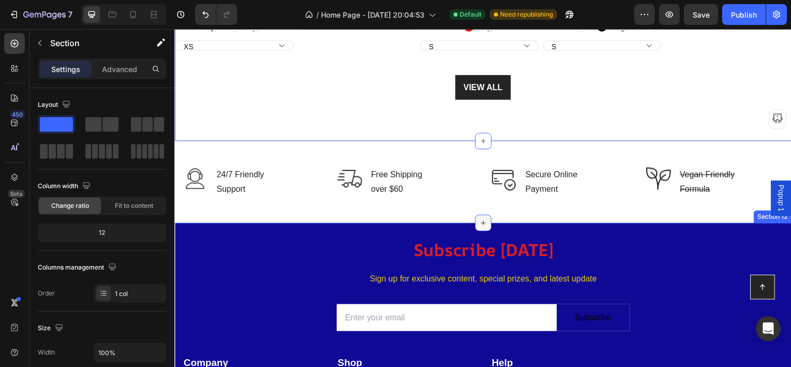
click at [483, 227] on icon at bounding box center [485, 224] width 8 height 8
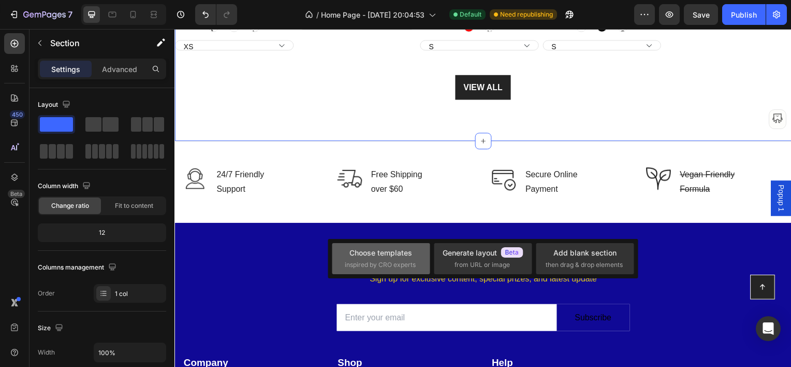
click at [404, 252] on div "Choose templates" at bounding box center [381, 252] width 63 height 11
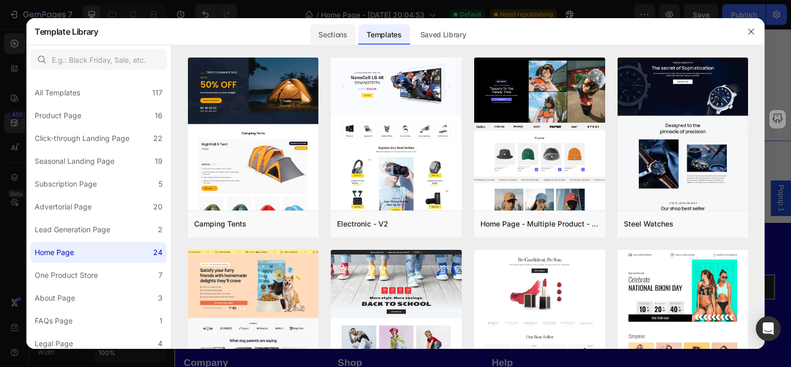
click at [342, 31] on div "Sections" at bounding box center [332, 34] width 45 height 21
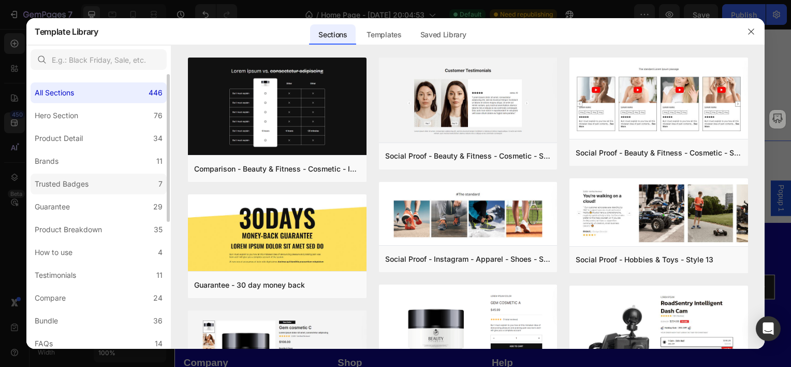
click at [91, 184] on label "Trusted Badges 7" at bounding box center [99, 183] width 136 height 21
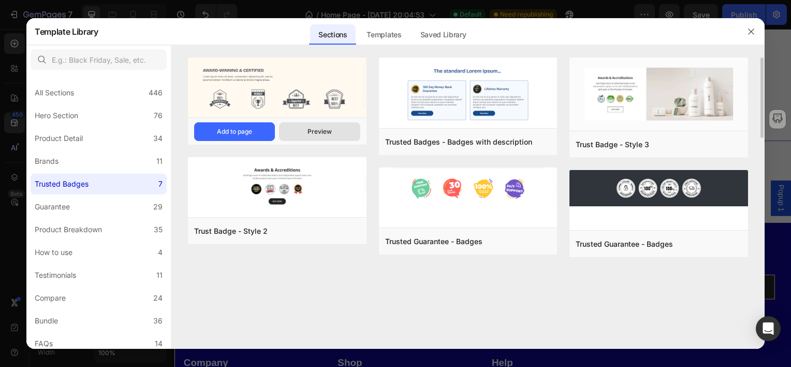
click at [334, 135] on button "Preview" at bounding box center [319, 131] width 81 height 19
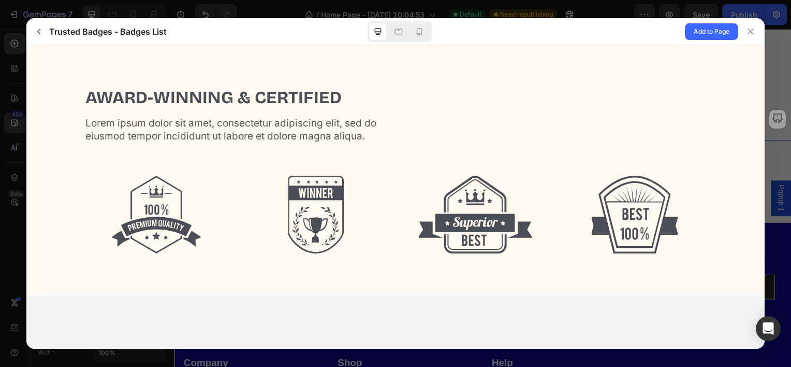
scroll to position [0, 0]
click at [42, 28] on icon "button" at bounding box center [39, 31] width 8 height 8
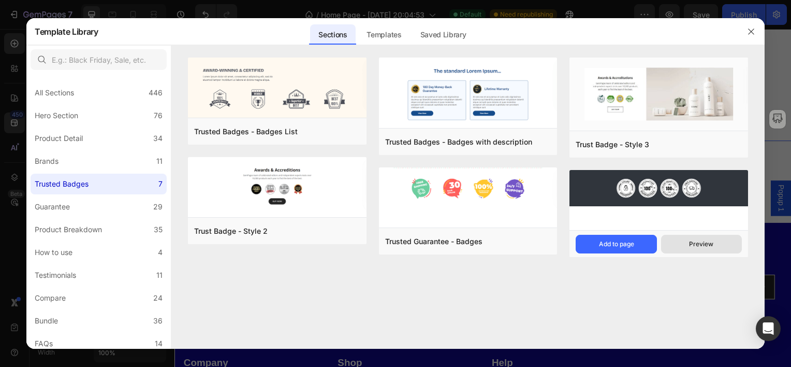
click at [712, 240] on div "Preview" at bounding box center [701, 243] width 24 height 9
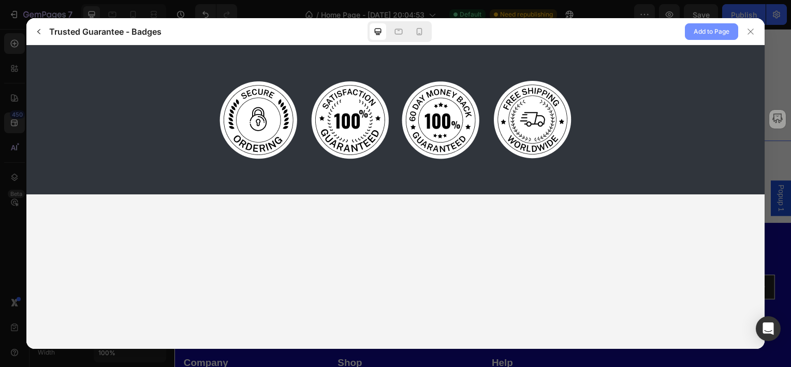
click at [713, 33] on span "Add to Page" at bounding box center [712, 31] width 36 height 12
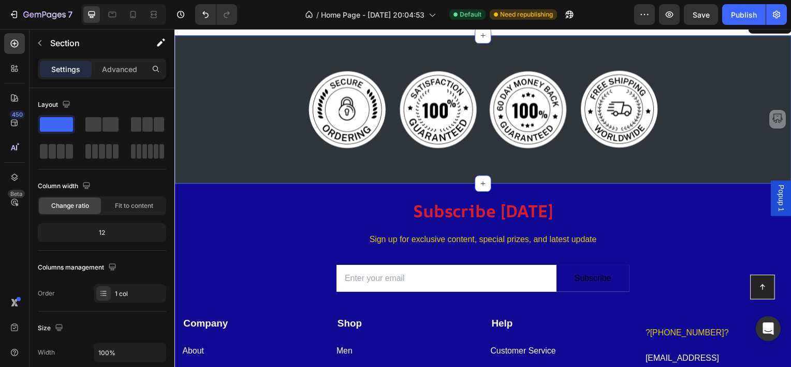
scroll to position [3871, 0]
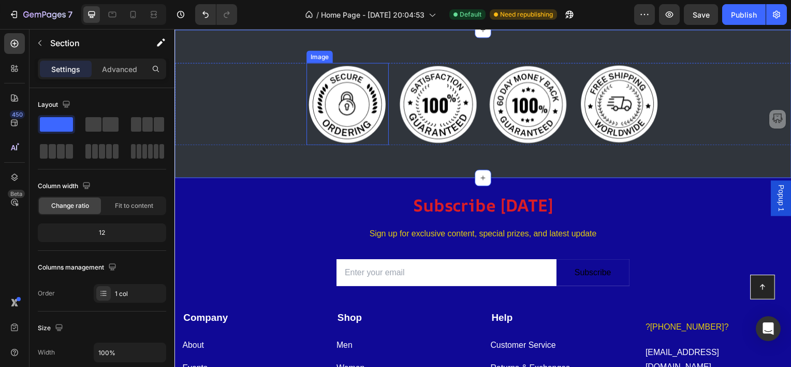
click at [332, 112] on img at bounding box center [348, 104] width 83 height 83
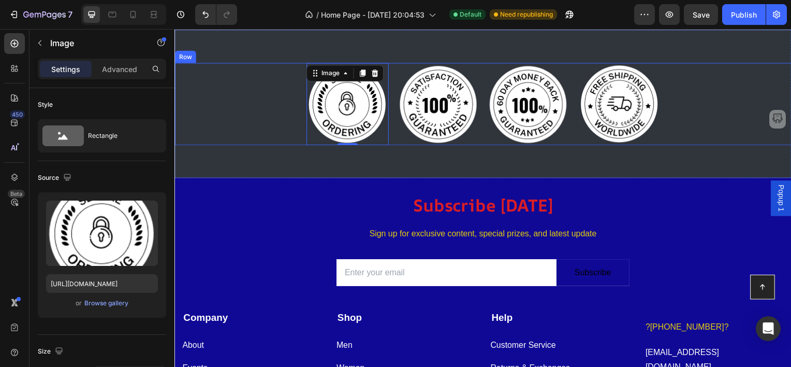
click at [264, 127] on div "Image 0 Image Image Image Row" at bounding box center [485, 104] width 621 height 83
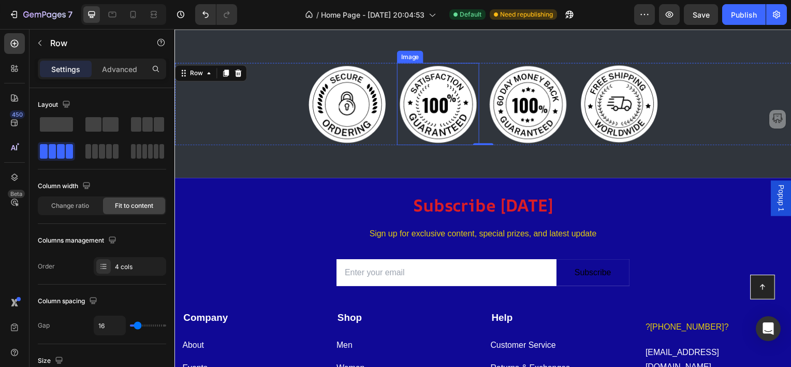
click at [428, 101] on img at bounding box center [439, 104] width 83 height 83
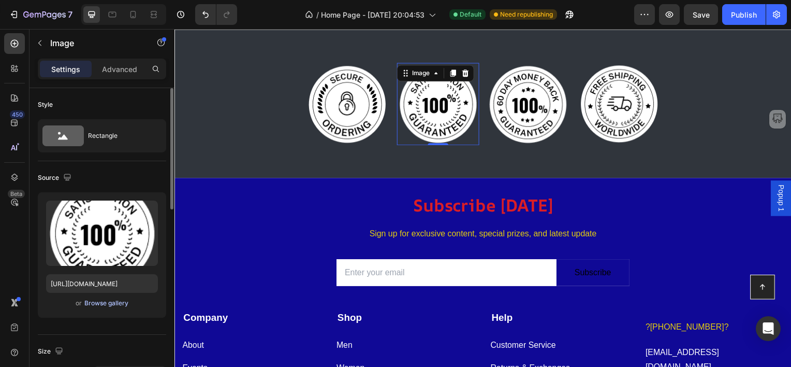
click at [95, 305] on div "Browse gallery" at bounding box center [106, 302] width 44 height 9
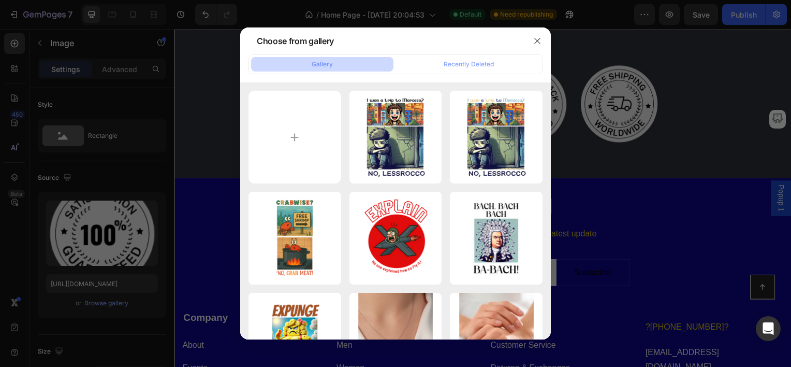
type input "C:\fakepath\ChatGPT Image Apr 15, 2025, 07_16_44 PM.png"
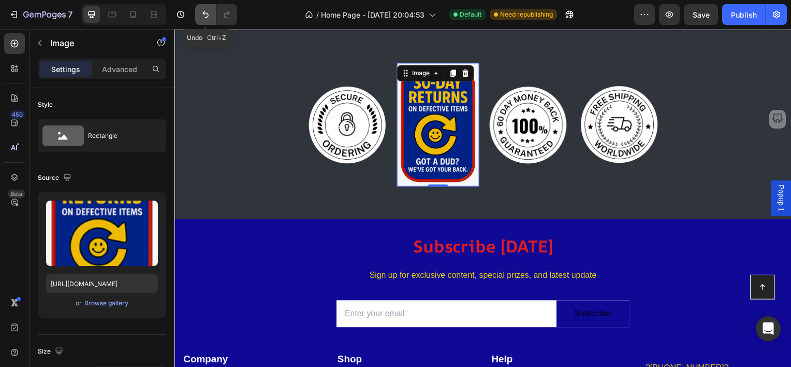
drag, startPoint x: 29, startPoint y: 32, endPoint x: 199, endPoint y: 18, distance: 170.4
click at [199, 18] on button "Undo/Redo" at bounding box center [205, 14] width 21 height 21
click at [204, 16] on icon "Undo/Redo" at bounding box center [205, 14] width 10 height 10
type input "https://ucarecdn.com/ad3c21ce-5f33-44e3-b373-4bc8d6b83b82/-/format/auto/"
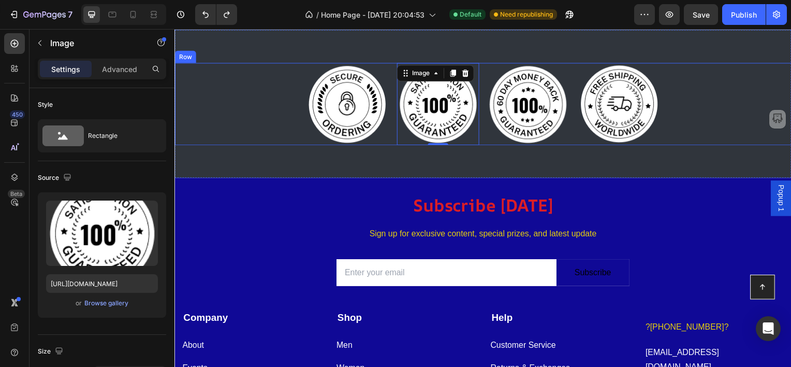
click at [241, 90] on div "Image Image 0 Image Image Row" at bounding box center [485, 104] width 621 height 83
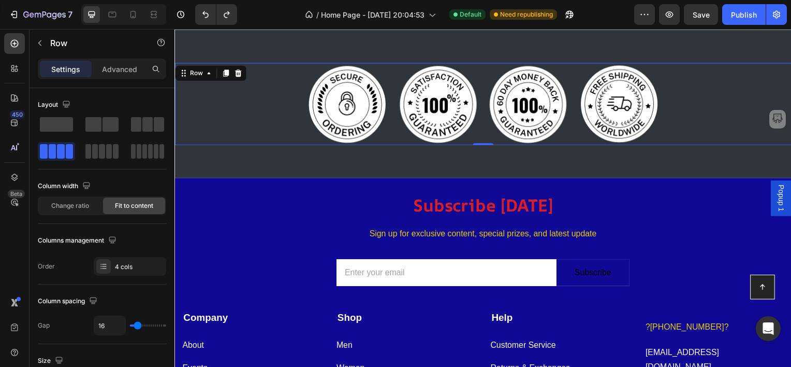
click at [232, 105] on div "Image Image Image Image Row 0" at bounding box center [485, 104] width 621 height 83
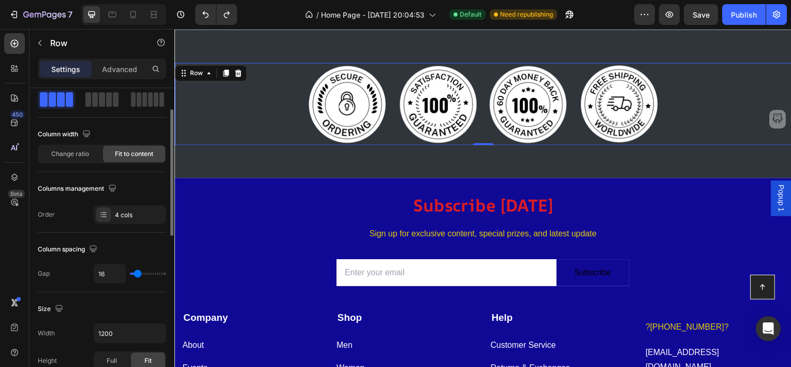
scroll to position [0, 0]
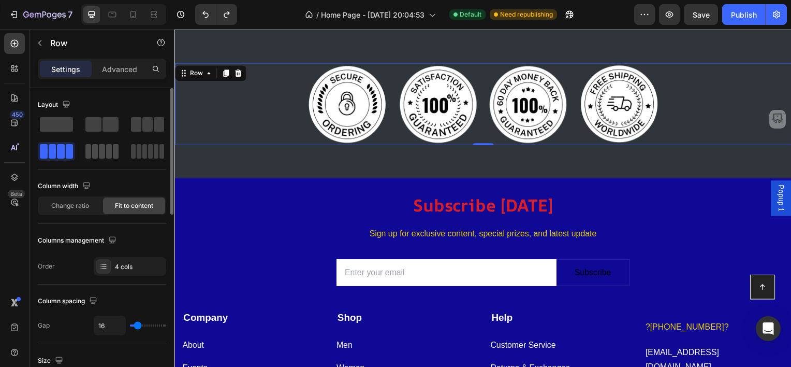
click at [107, 154] on span at bounding box center [109, 151] width 6 height 15
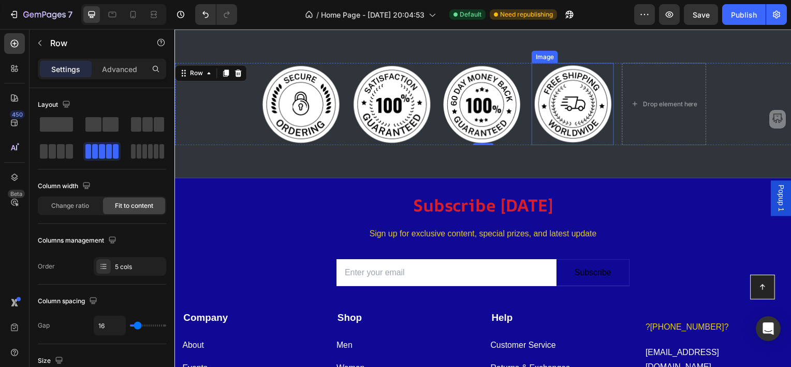
click at [573, 110] on img at bounding box center [575, 104] width 83 height 83
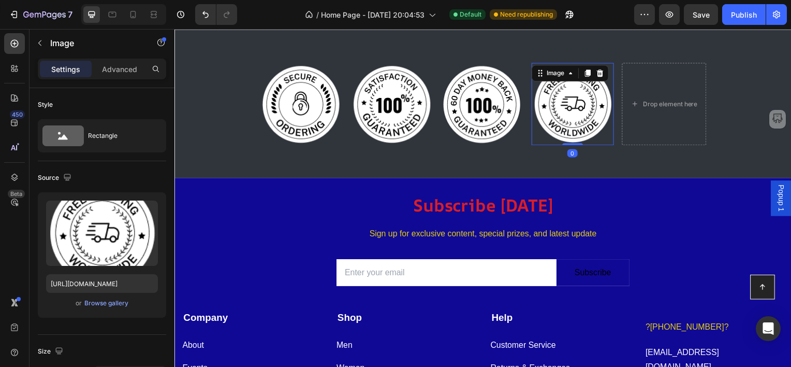
drag, startPoint x: 585, startPoint y: 72, endPoint x: 564, endPoint y: 99, distance: 34.7
click at [588, 72] on icon at bounding box center [591, 72] width 6 height 7
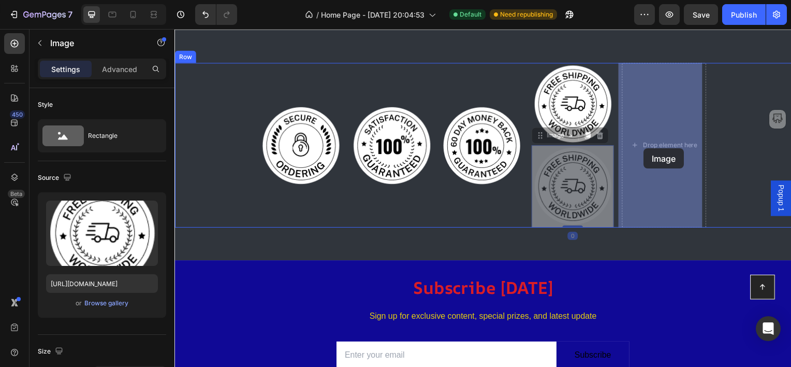
drag, startPoint x: 566, startPoint y: 184, endPoint x: 647, endPoint y: 149, distance: 88.4
